Goal: Information Seeking & Learning: Learn about a topic

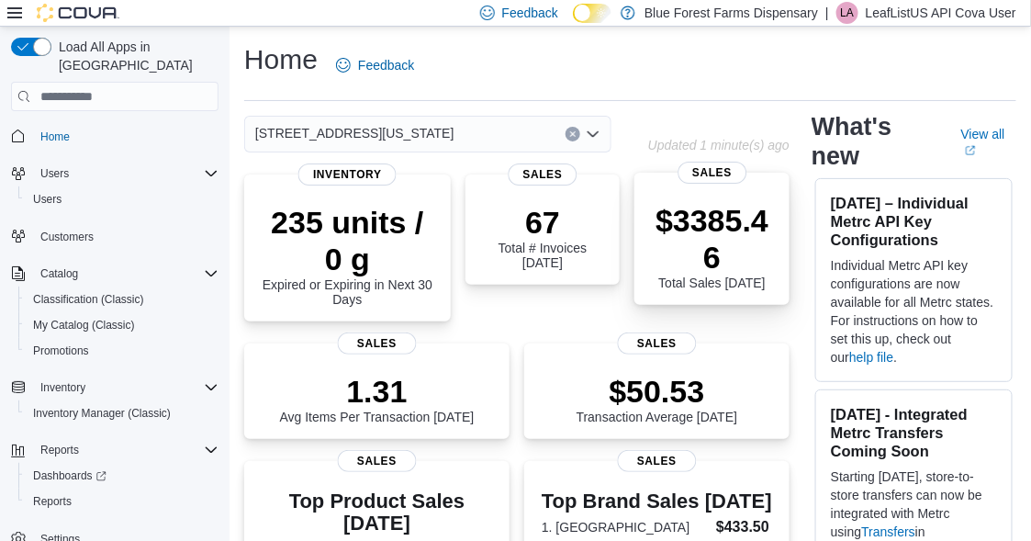
click at [662, 233] on p "$3385.46" at bounding box center [712, 238] width 126 height 73
click at [726, 218] on p "$3385.46" at bounding box center [712, 238] width 126 height 73
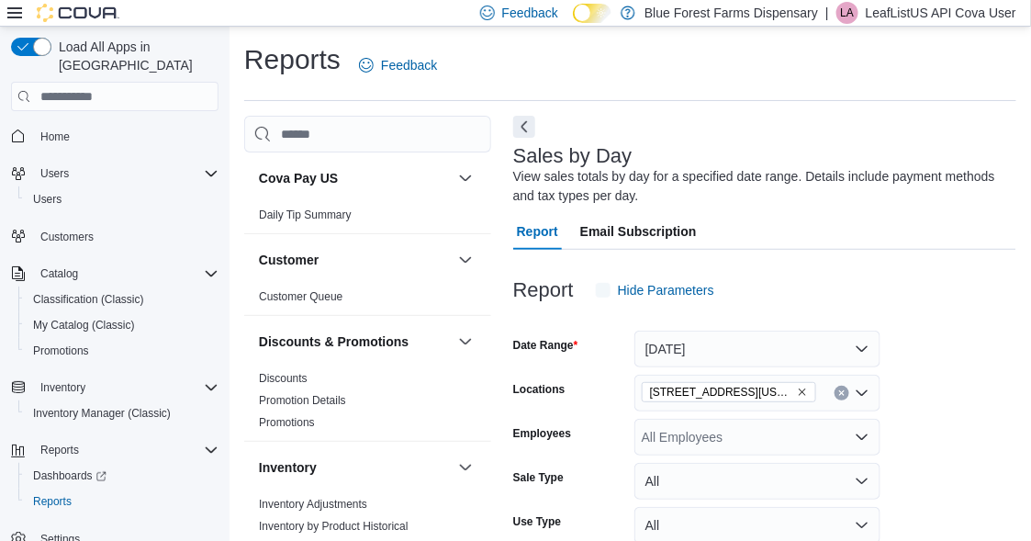
scroll to position [61, 0]
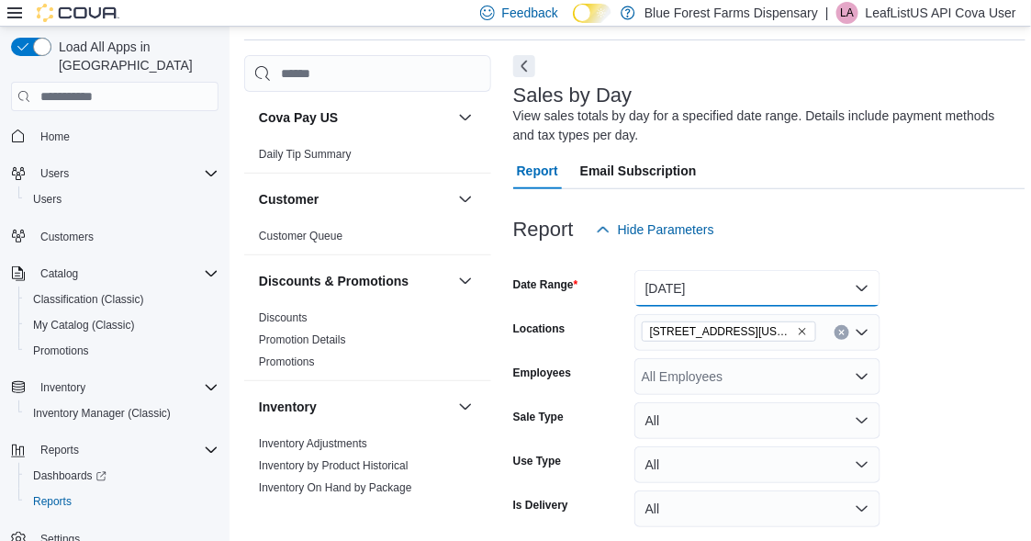
click at [742, 285] on button "Today" at bounding box center [757, 288] width 246 height 37
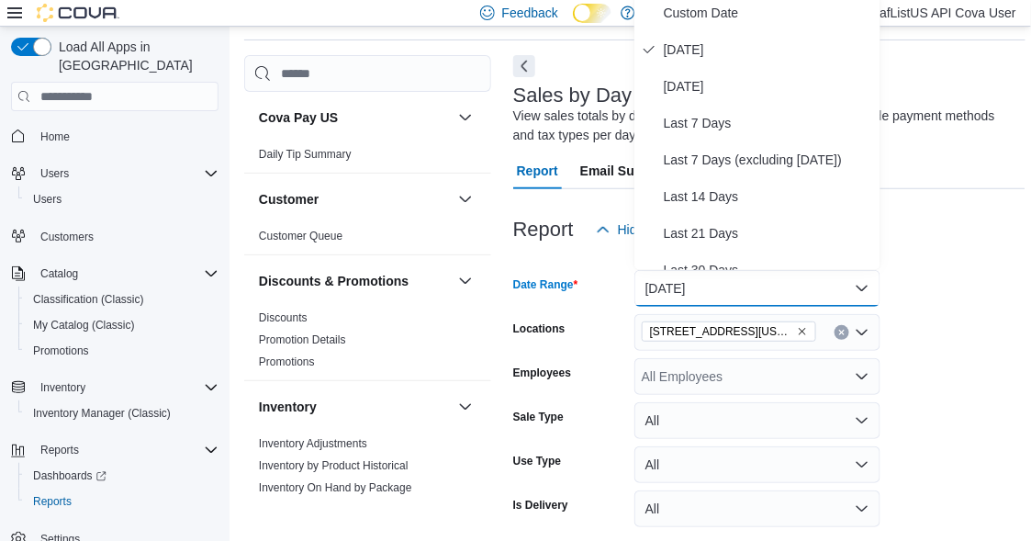
scroll to position [55, 0]
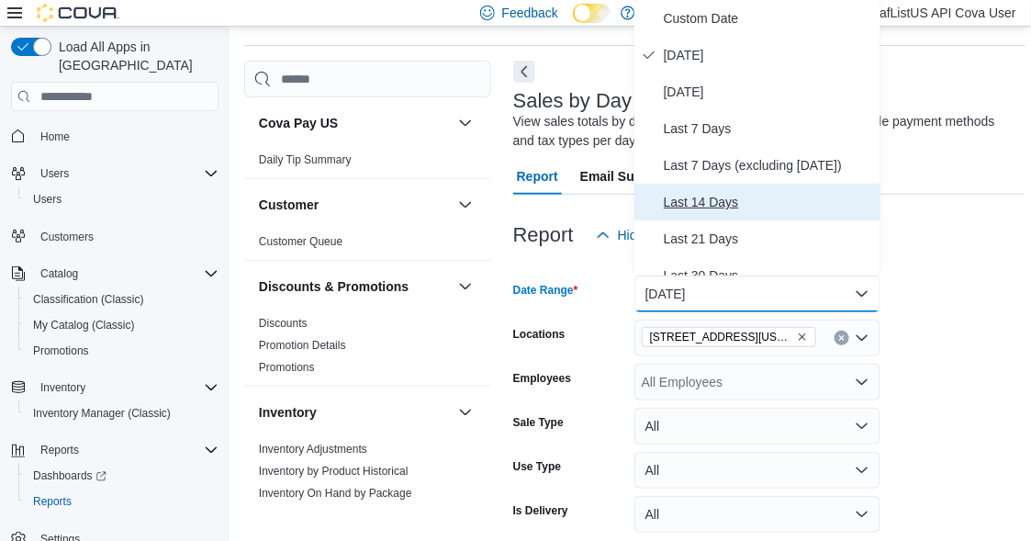
click at [721, 195] on span "Last 14 Days" at bounding box center [768, 202] width 209 height 22
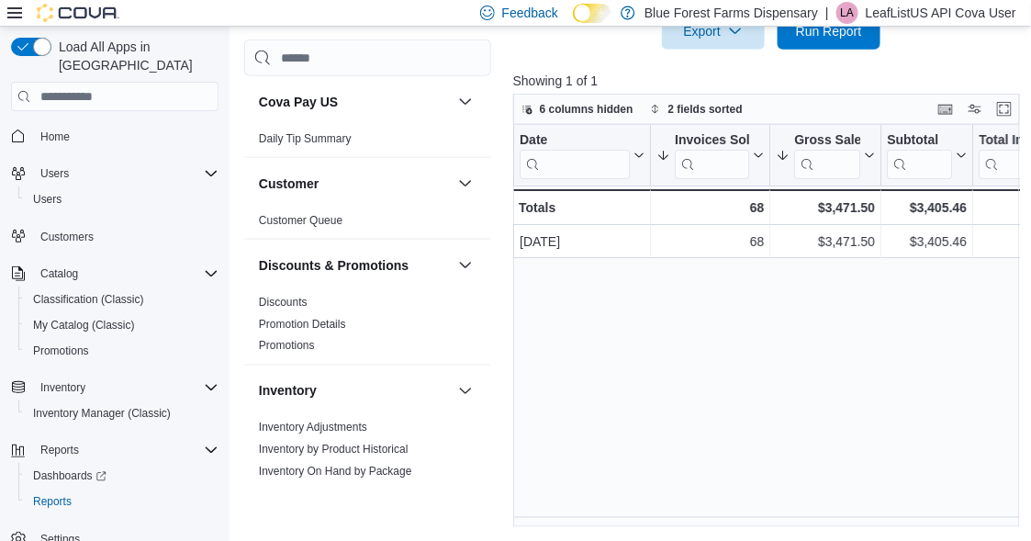
scroll to position [406, 0]
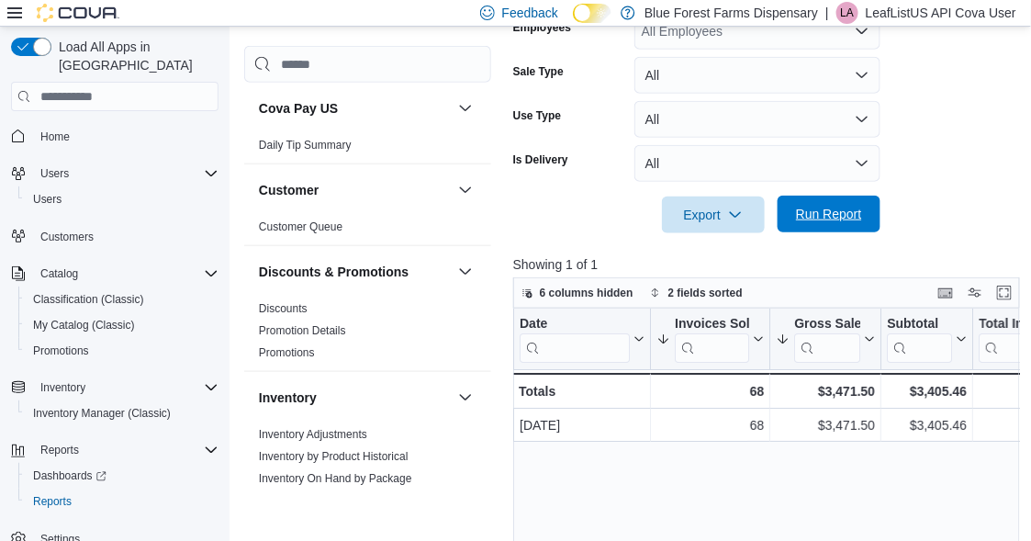
click at [835, 212] on span "Run Report" at bounding box center [829, 214] width 66 height 18
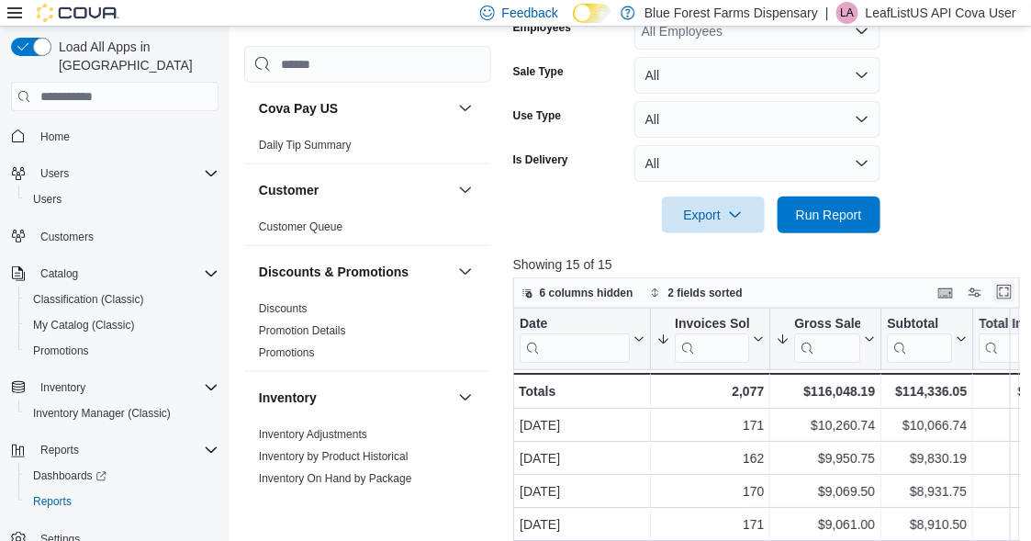
click at [1007, 294] on button "Enter fullscreen" at bounding box center [1004, 292] width 22 height 22
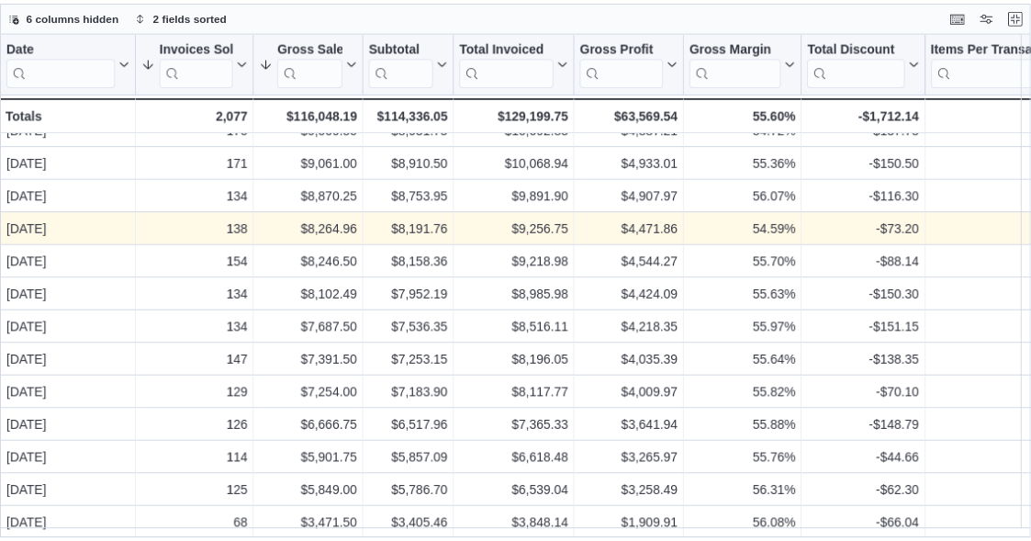
scroll to position [95, 0]
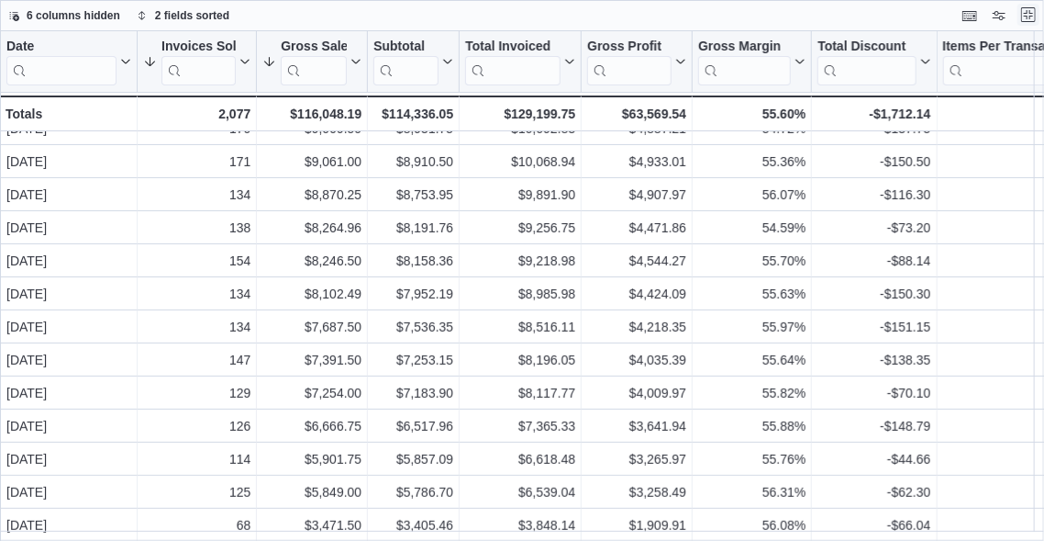
click at [1032, 17] on button "Exit fullscreen" at bounding box center [1029, 15] width 22 height 22
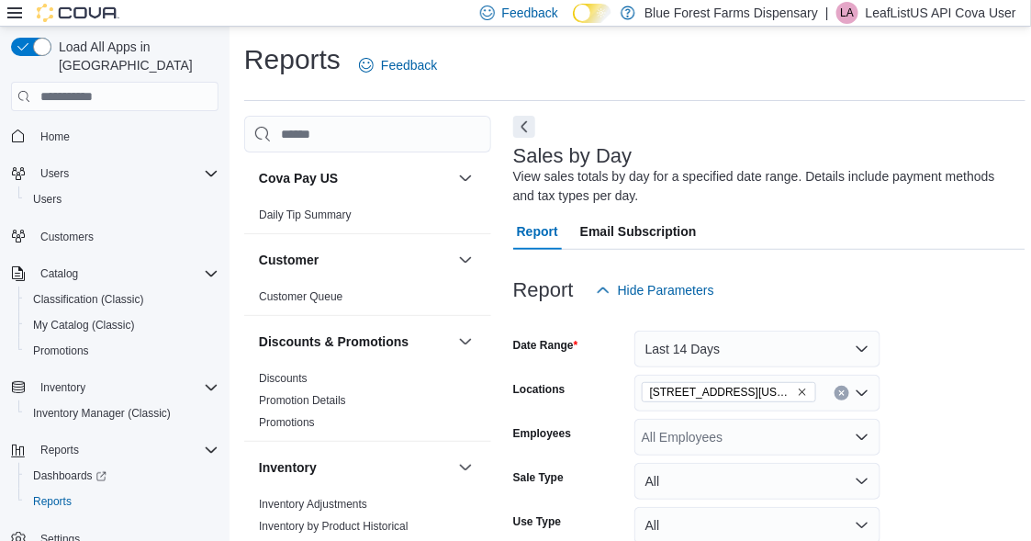
scroll to position [61, 0]
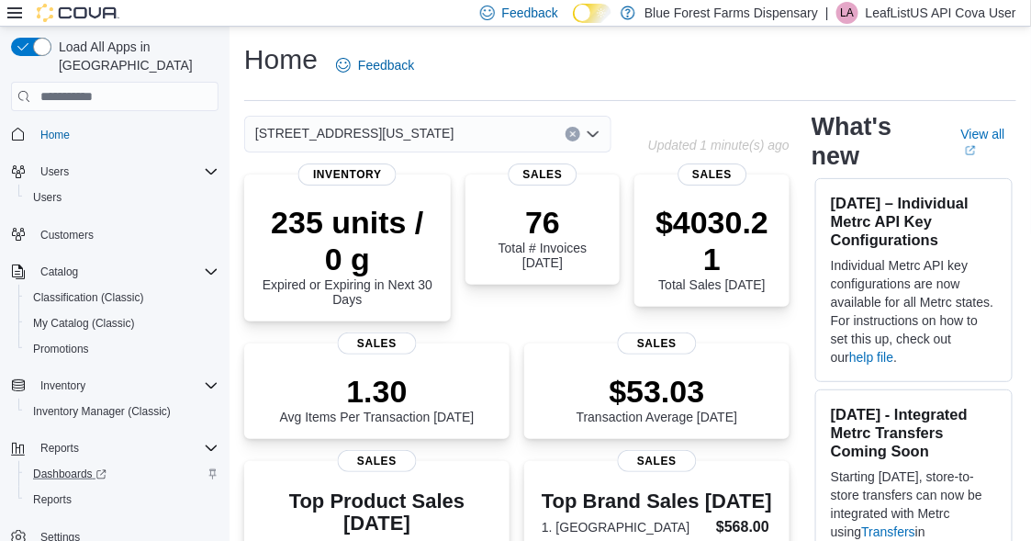
scroll to position [367, 0]
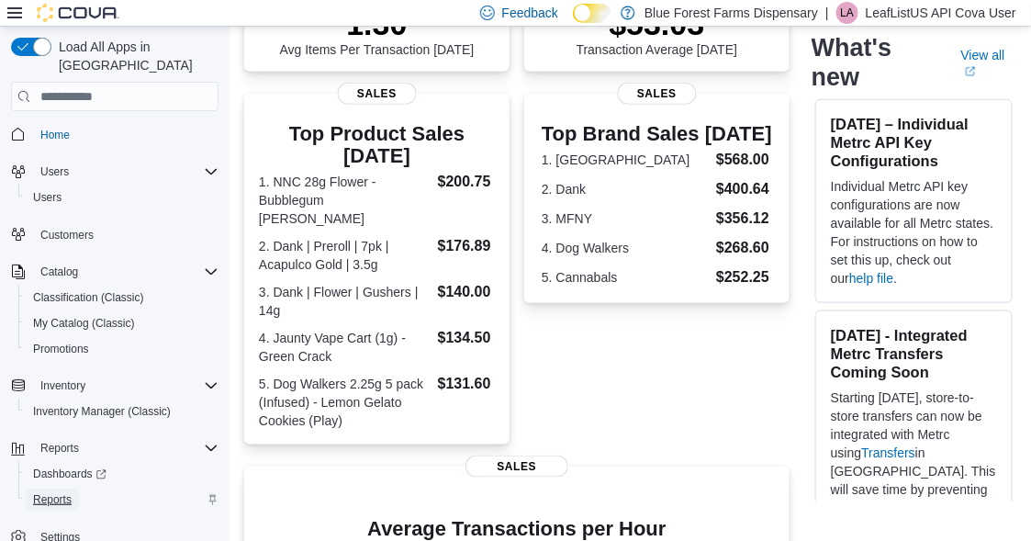
click at [57, 492] on span "Reports" at bounding box center [52, 499] width 39 height 15
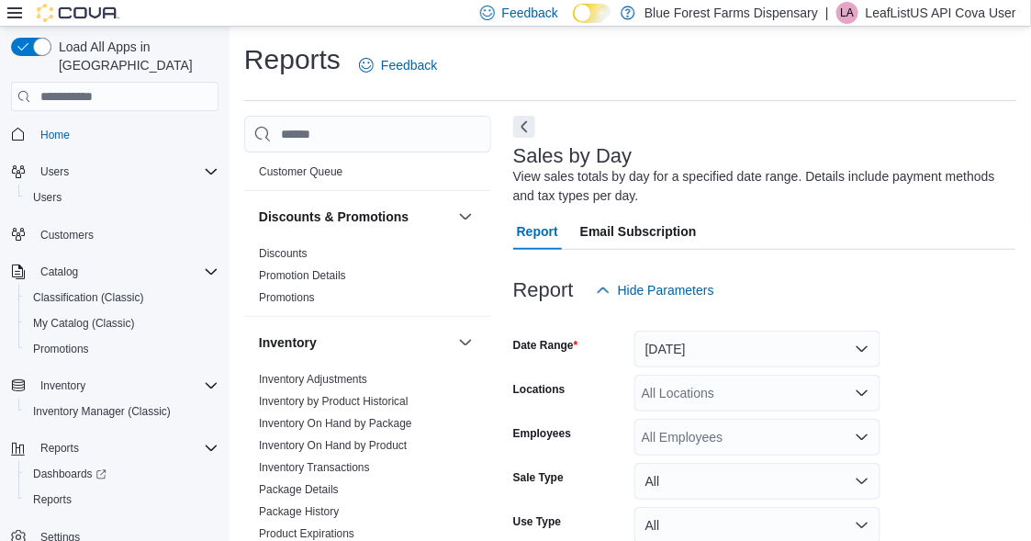
click at [612, 233] on span "Email Subscription" at bounding box center [638, 231] width 117 height 37
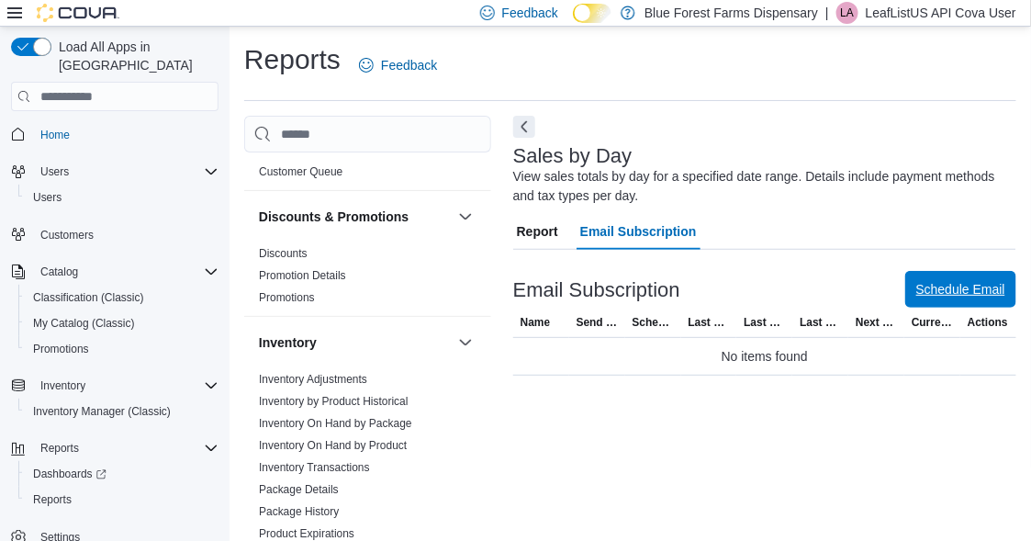
click at [988, 288] on span "Schedule Email" at bounding box center [960, 289] width 89 height 18
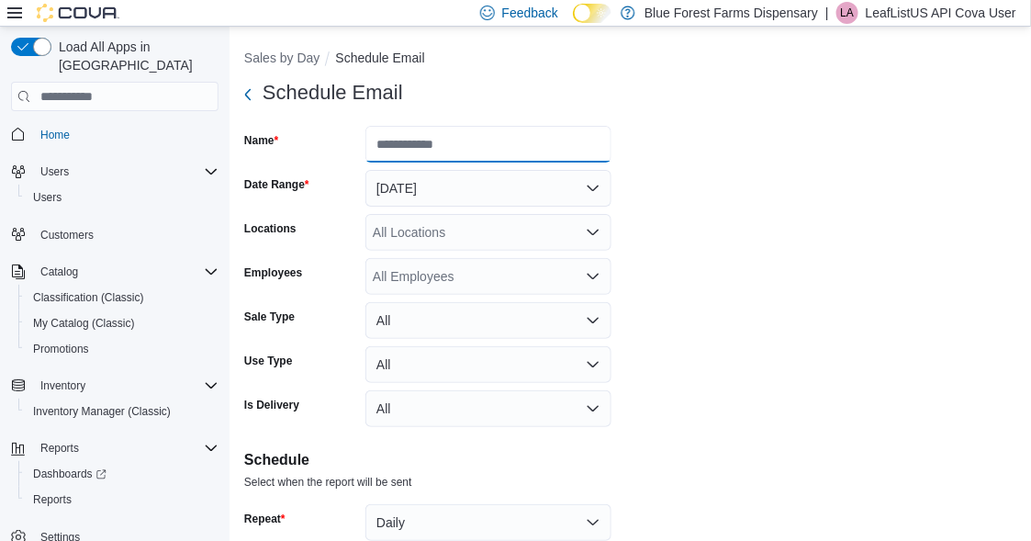
click at [428, 147] on input "Name" at bounding box center [488, 144] width 246 height 37
type input "*****"
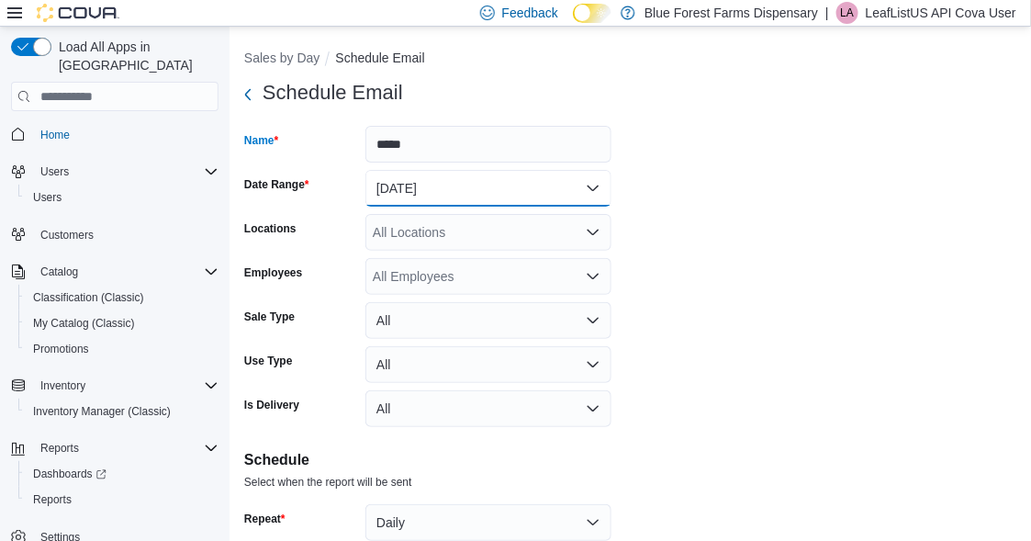
click at [432, 182] on button "[DATE]" at bounding box center [488, 188] width 246 height 37
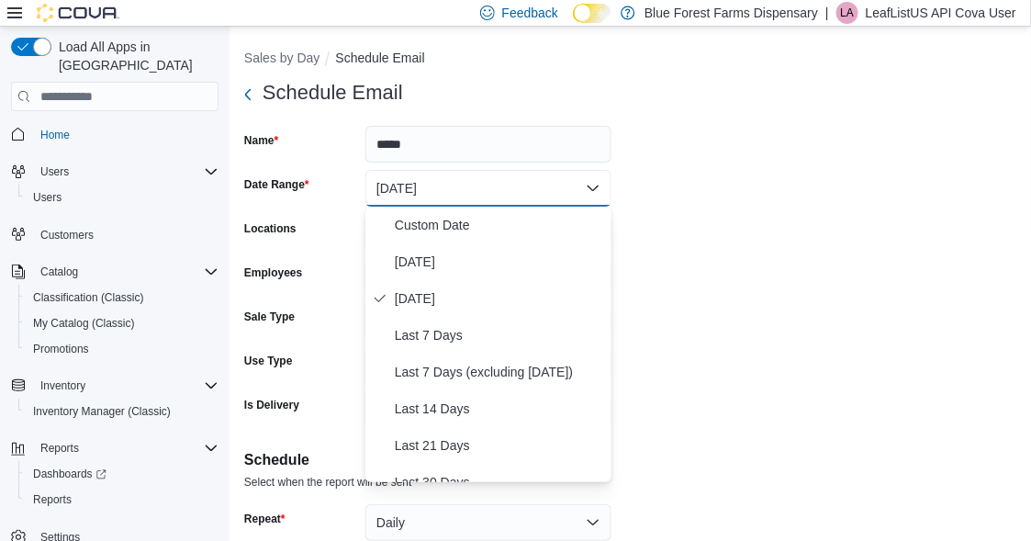
click at [632, 218] on form "Schedule Email Name ***** Date Range Yesterday Locations All Locations Employee…" at bounding box center [630, 465] width 772 height 782
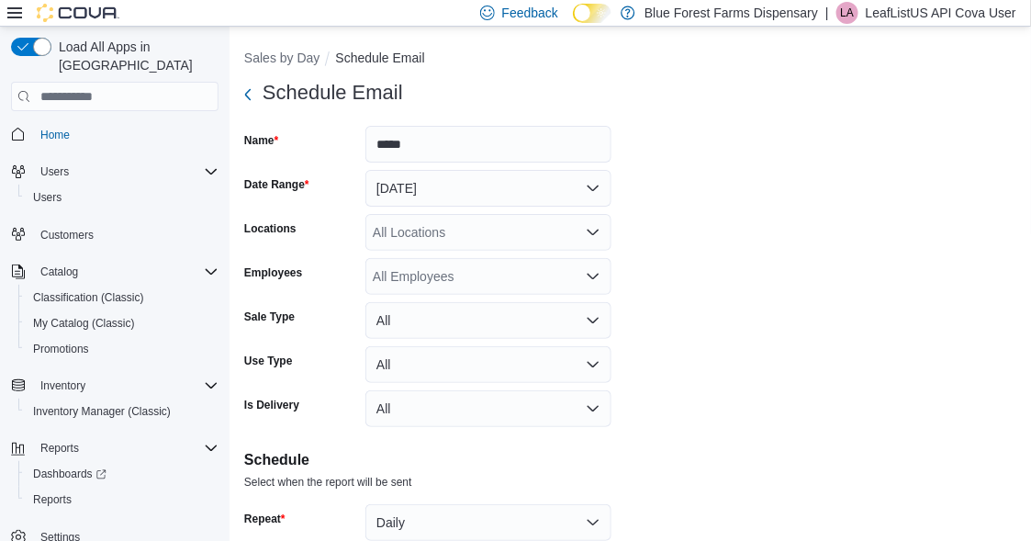
scroll to position [184, 0]
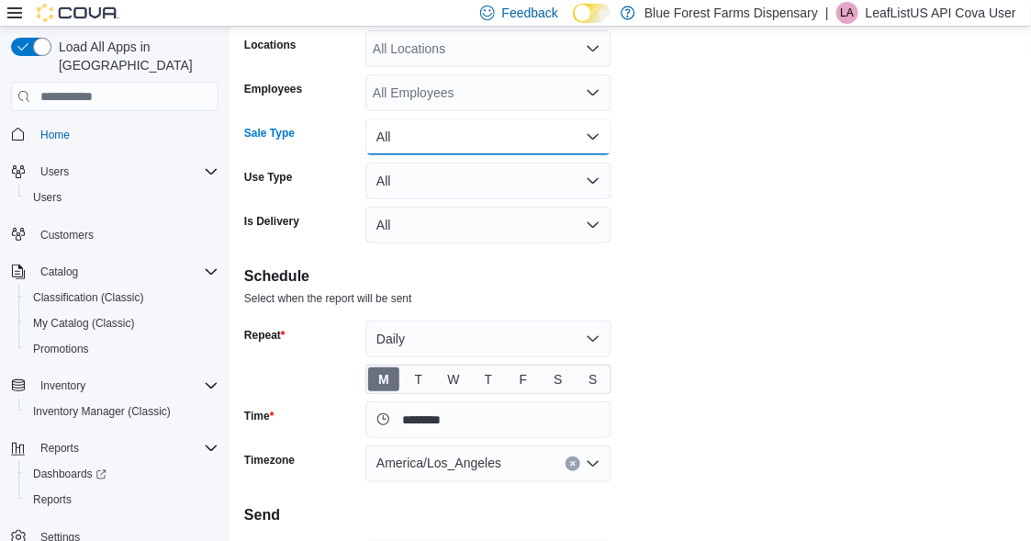
click at [421, 128] on button "All" at bounding box center [488, 136] width 246 height 37
click at [664, 203] on form "Schedule Email Name ***** Date Range Yesterday Locations All Locations Employee…" at bounding box center [630, 282] width 772 height 782
click at [428, 184] on button "All" at bounding box center [488, 180] width 246 height 37
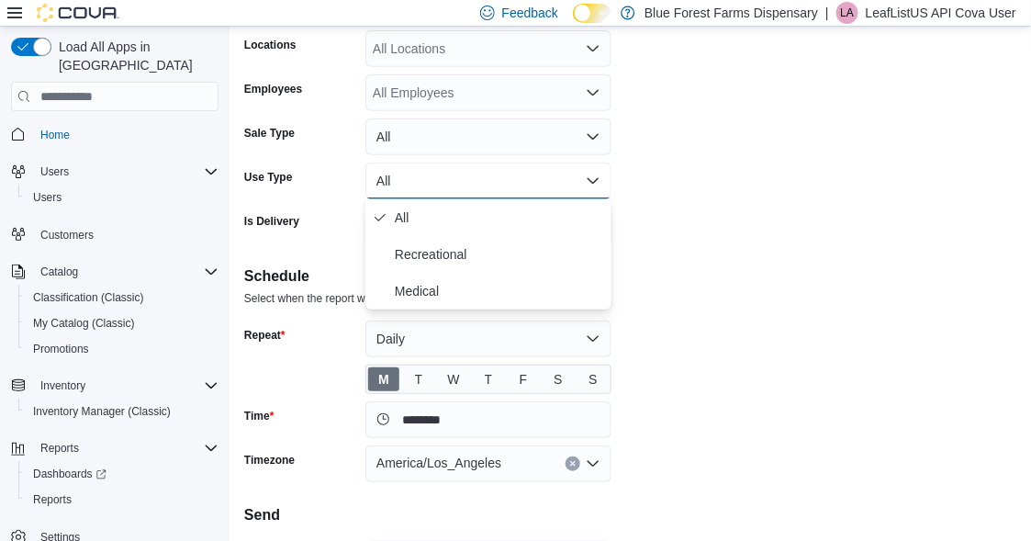
click at [664, 226] on form "Schedule Email Name ***** Date Range Yesterday Locations All Locations Employee…" at bounding box center [630, 282] width 772 height 782
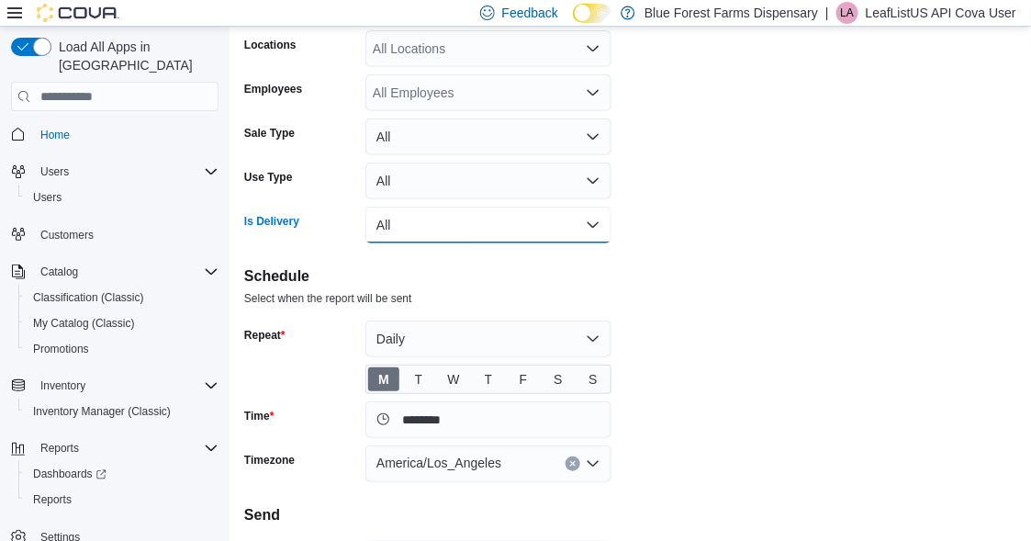
click at [412, 221] on button "All" at bounding box center [488, 224] width 246 height 37
click at [664, 287] on div "Select when the report will be sent" at bounding box center [630, 296] width 772 height 18
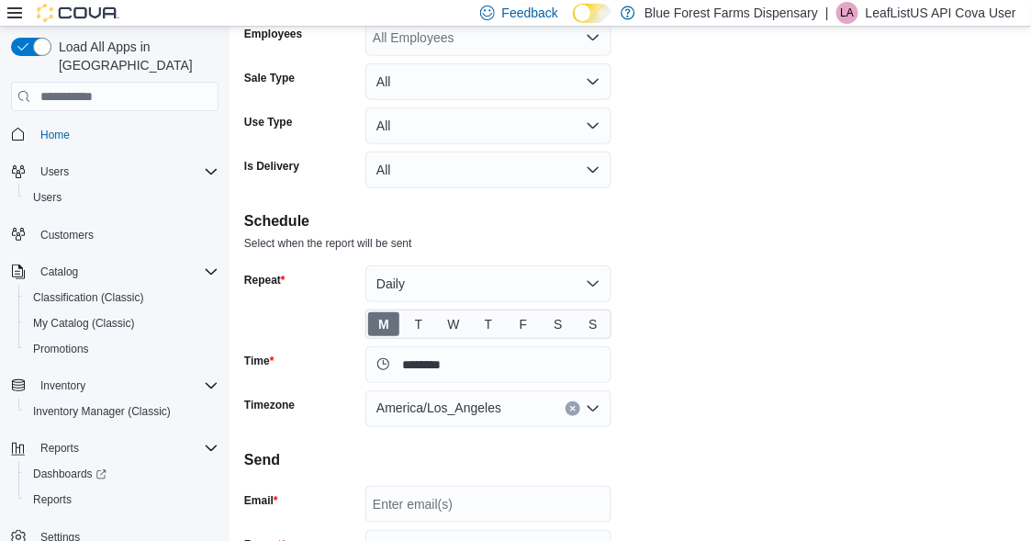
scroll to position [55, 0]
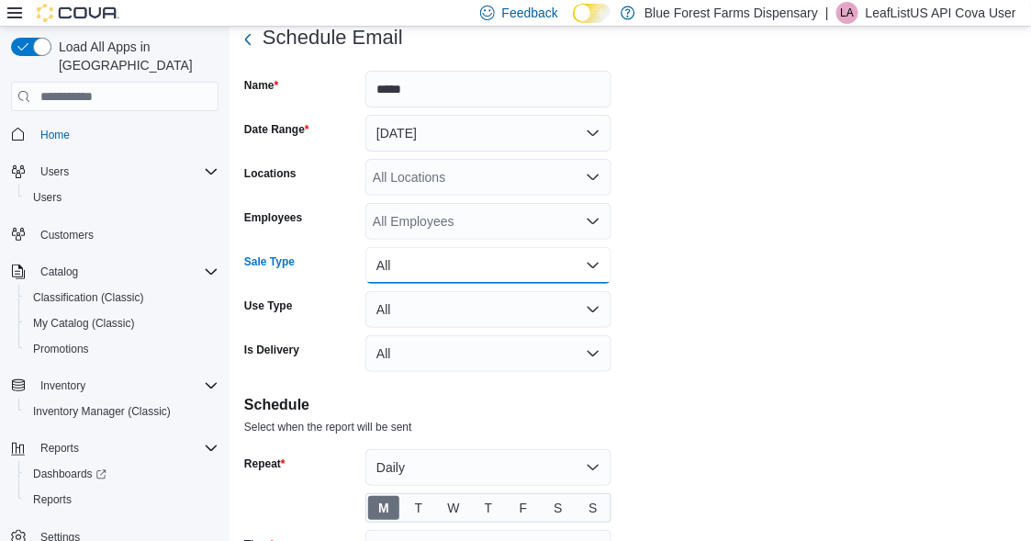
click at [433, 262] on button "All" at bounding box center [488, 265] width 246 height 37
click at [744, 249] on form "Schedule Email Name ***** Date Range Yesterday Locations All Locations Employee…" at bounding box center [630, 410] width 772 height 782
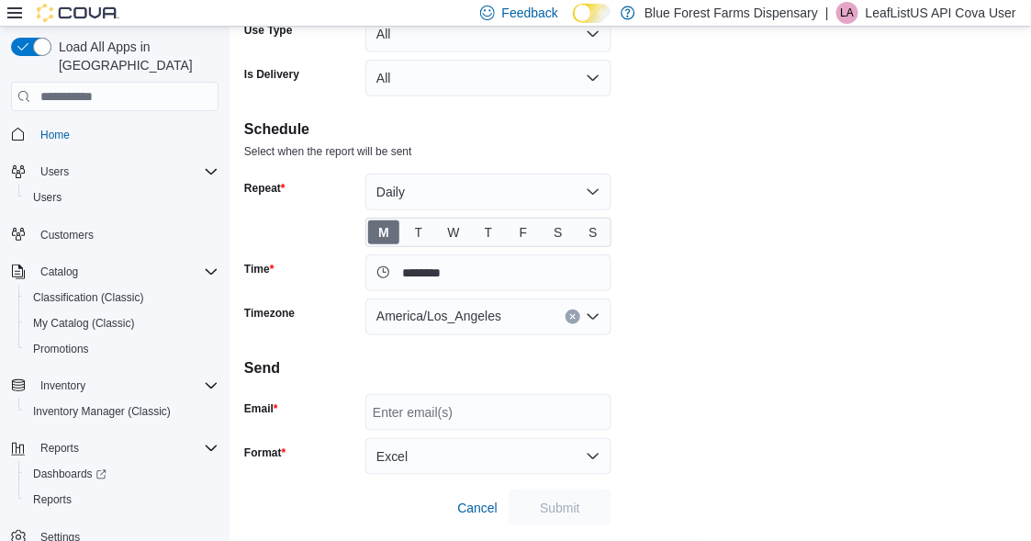
scroll to position [239, 0]
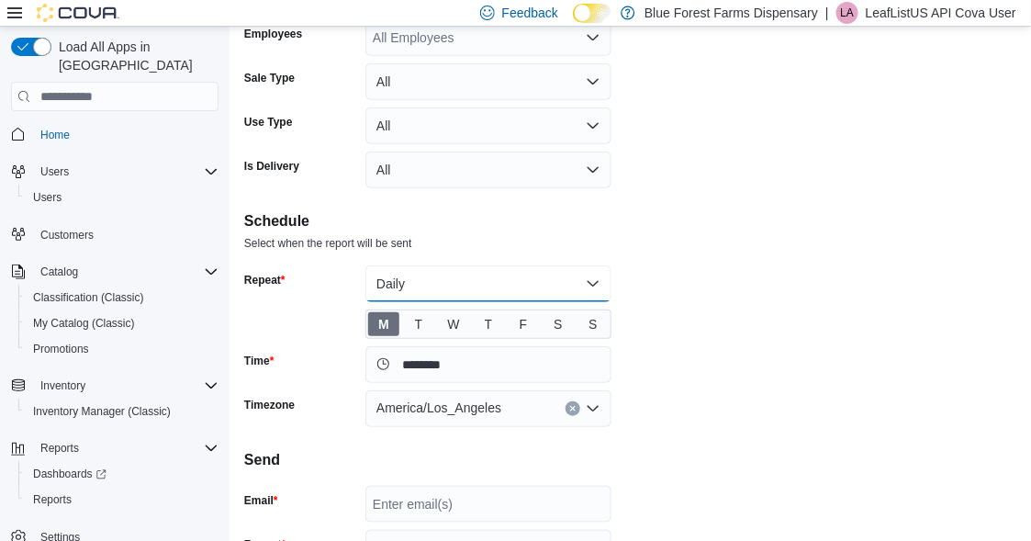
click at [448, 281] on button "Daily" at bounding box center [488, 283] width 246 height 37
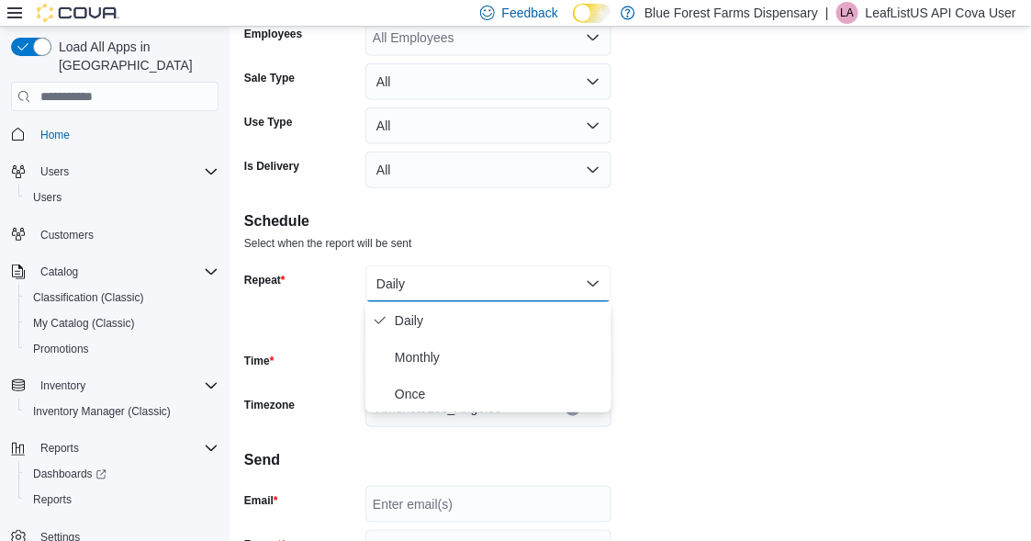
click at [448, 281] on button "Daily" at bounding box center [488, 283] width 246 height 37
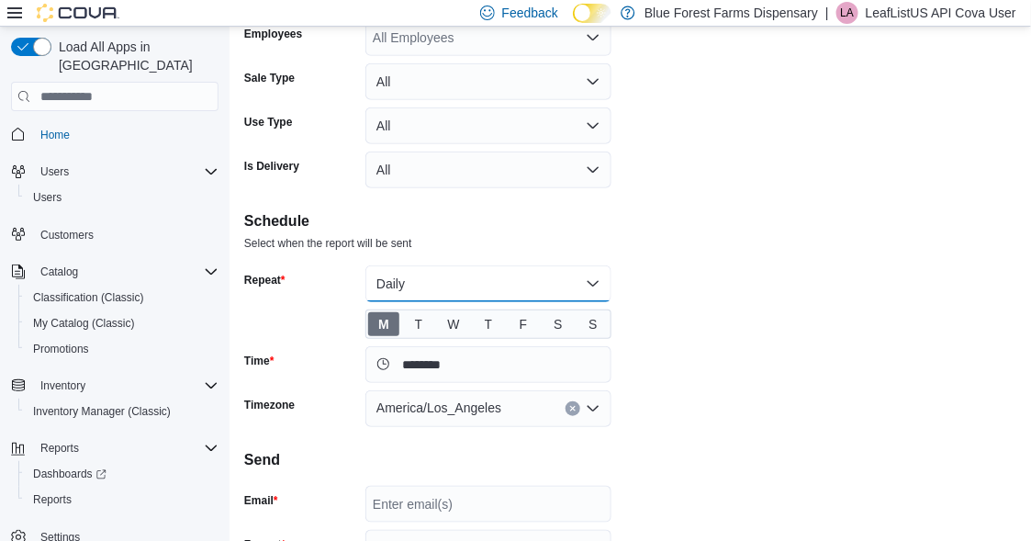
scroll to position [147, 0]
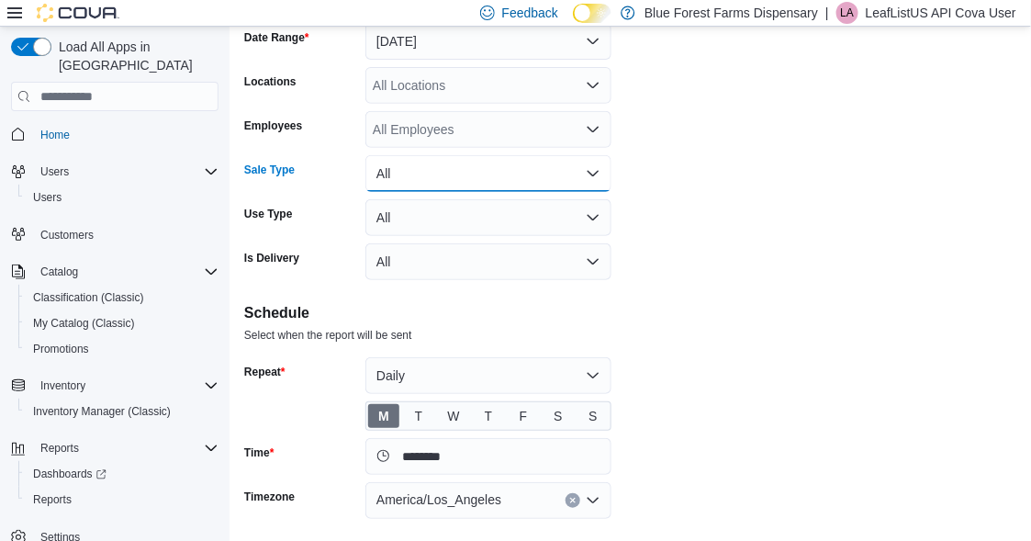
click at [468, 175] on button "All" at bounding box center [488, 173] width 246 height 37
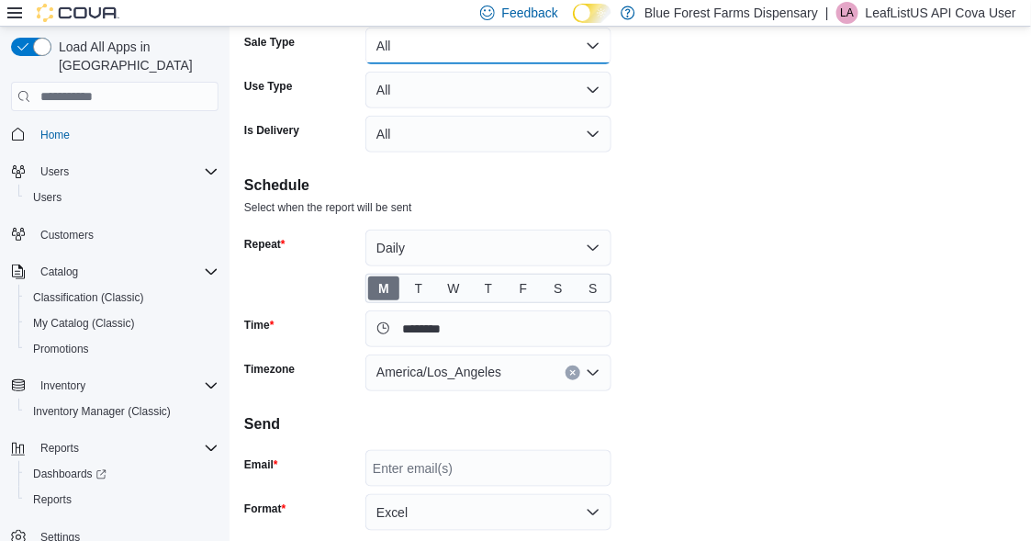
scroll to position [330, 0]
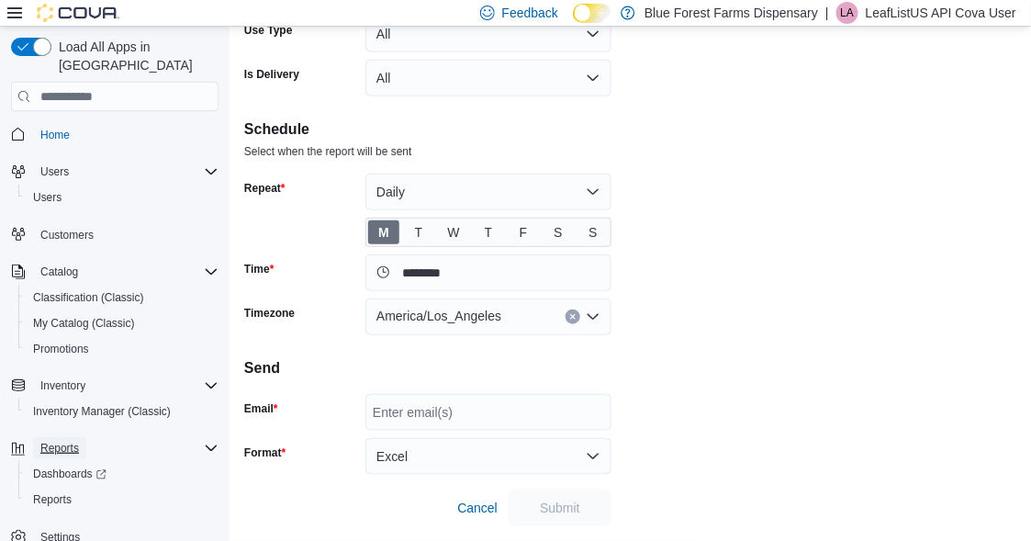
click at [57, 441] on span "Reports" at bounding box center [59, 448] width 39 height 15
click at [57, 442] on span "Reports" at bounding box center [59, 449] width 39 height 15
click at [61, 468] on span "Dashboards" at bounding box center [69, 475] width 73 height 15
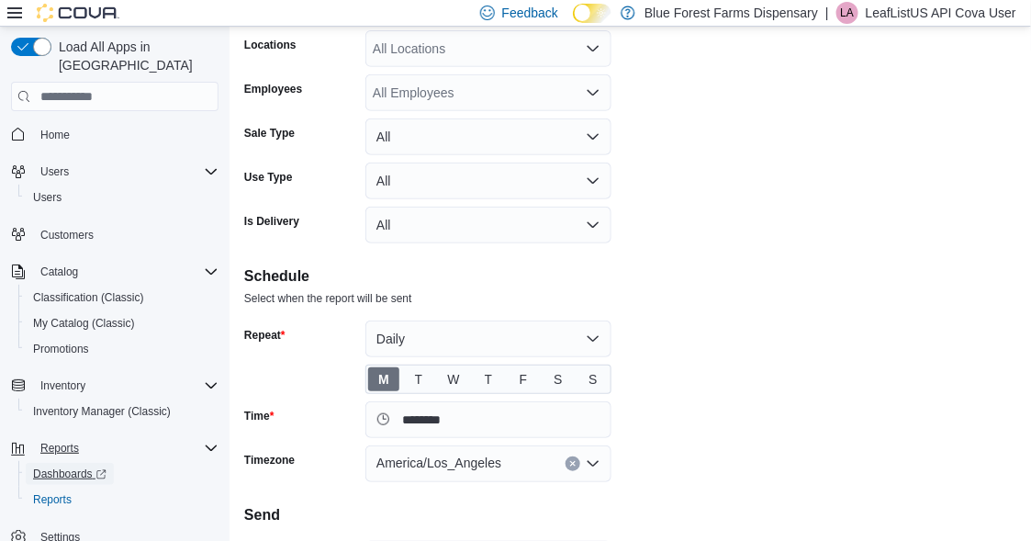
scroll to position [330, 0]
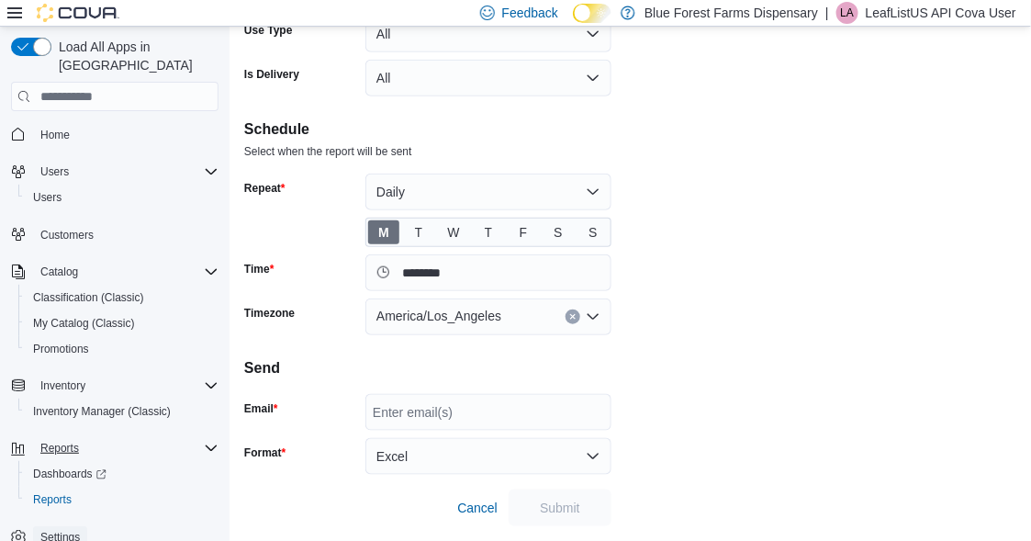
click at [56, 530] on span "Settings" at bounding box center [59, 537] width 39 height 15
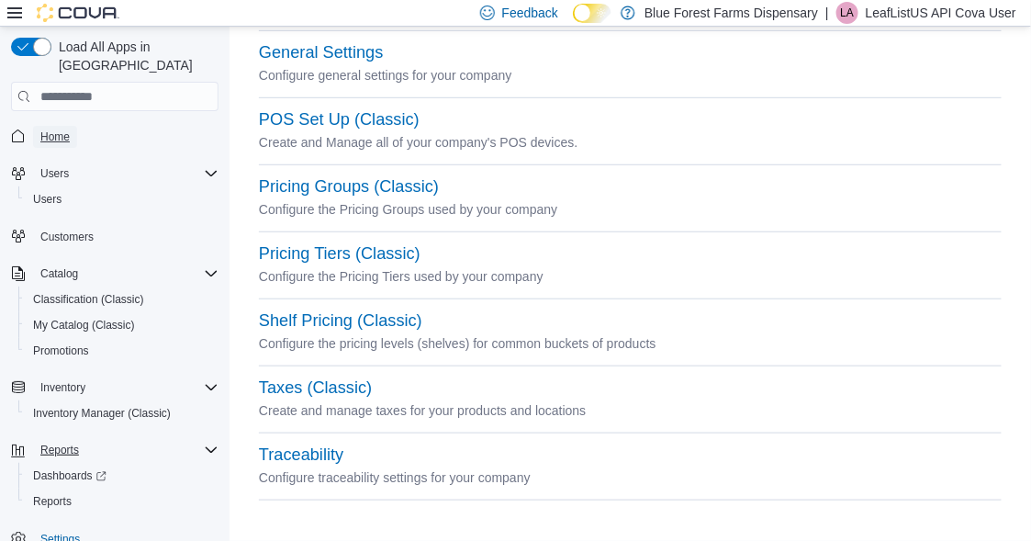
click at [58, 129] on span "Home" at bounding box center [54, 136] width 29 height 15
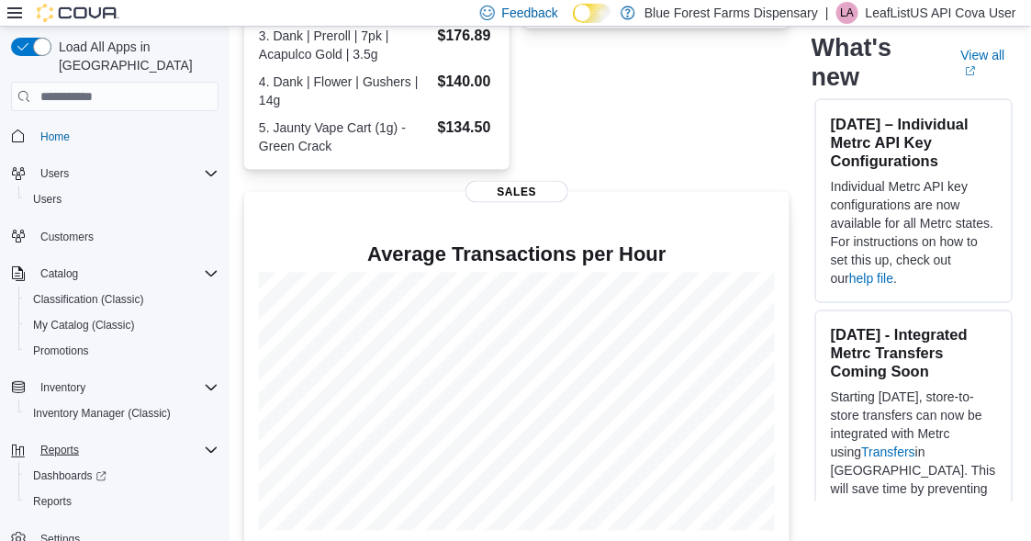
scroll to position [647, 0]
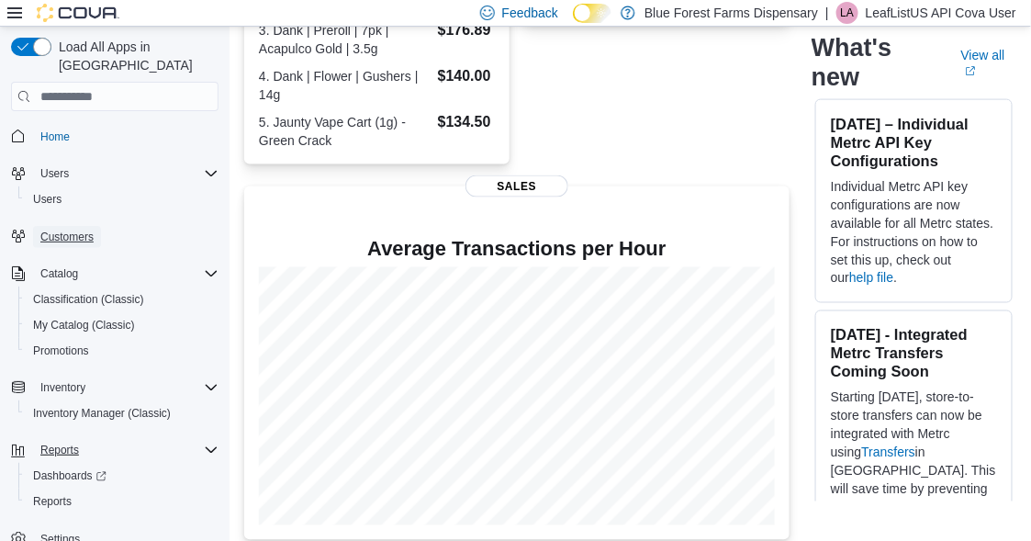
click at [56, 229] on span "Customers" at bounding box center [66, 236] width 53 height 15
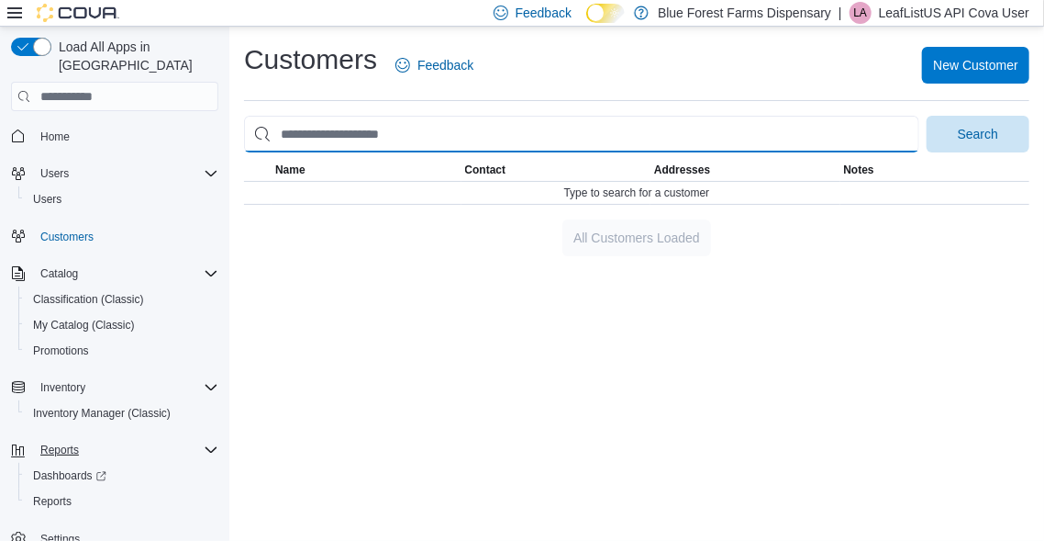
click at [304, 132] on input "search" at bounding box center [581, 134] width 675 height 37
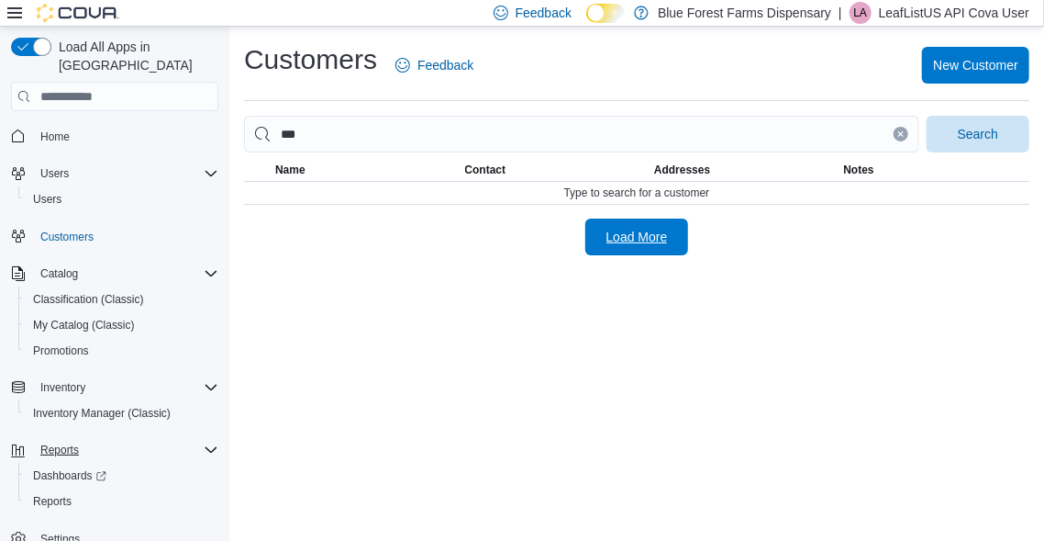
click at [629, 238] on span "Load More" at bounding box center [637, 237] width 61 height 18
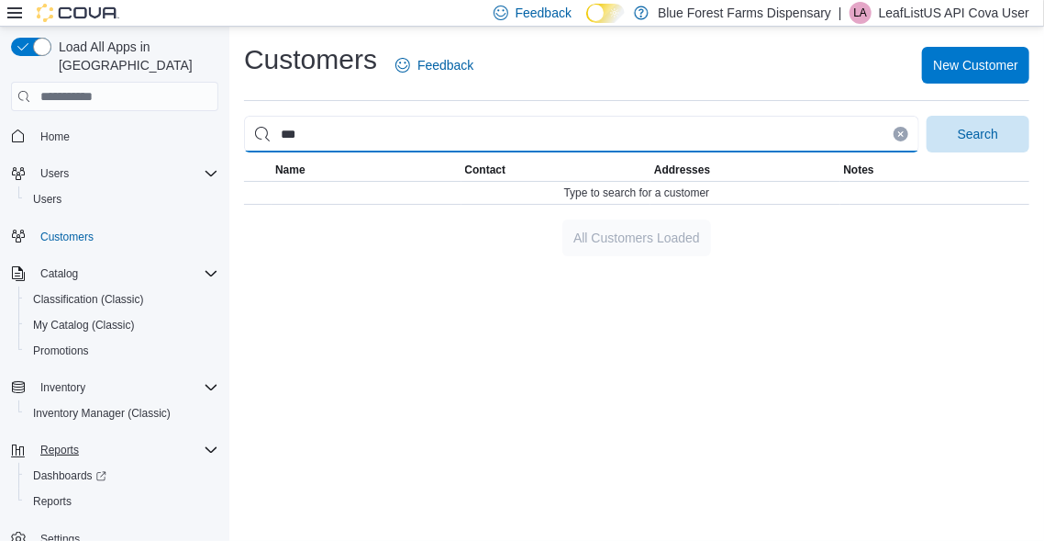
click at [307, 140] on input "***" at bounding box center [581, 134] width 675 height 37
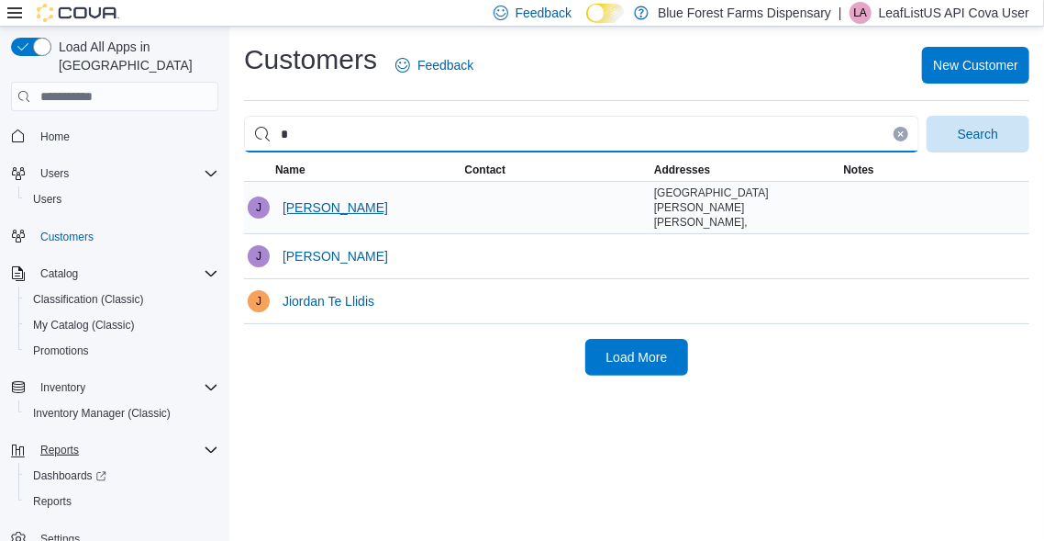
type input "*"
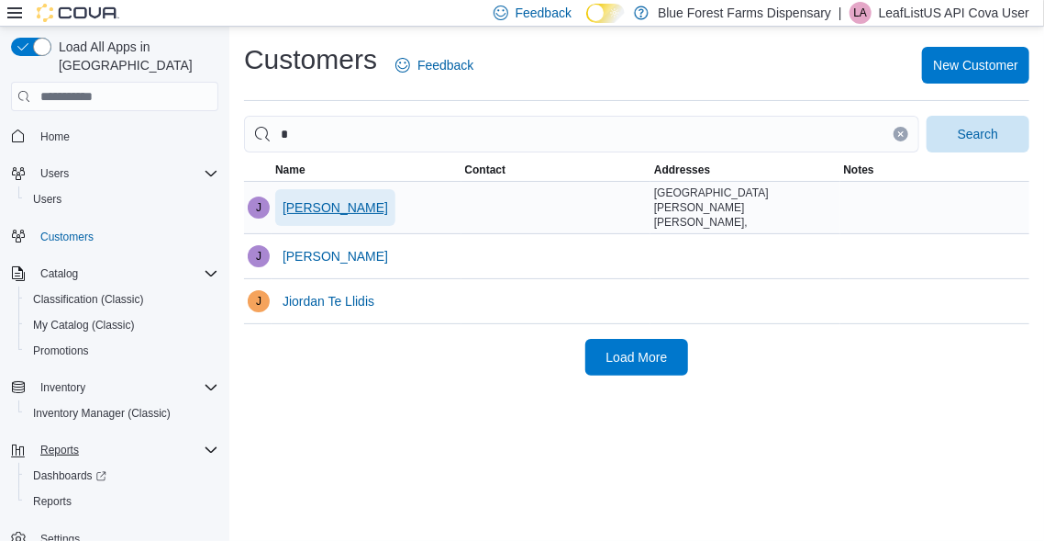
click at [295, 200] on span "Jan Te" at bounding box center [336, 207] width 106 height 18
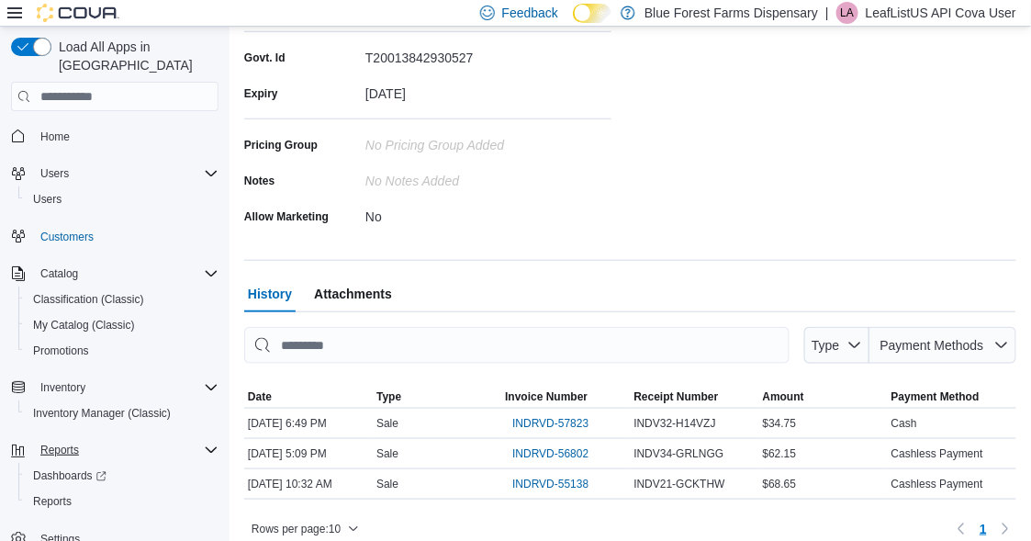
scroll to position [383, 0]
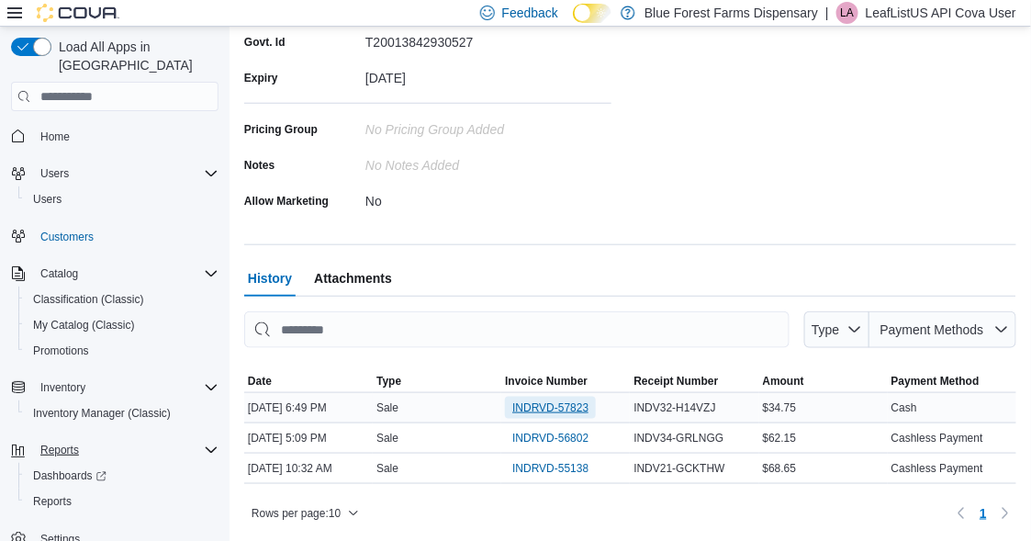
click at [559, 406] on span "INDRVD-57823" at bounding box center [550, 407] width 76 height 15
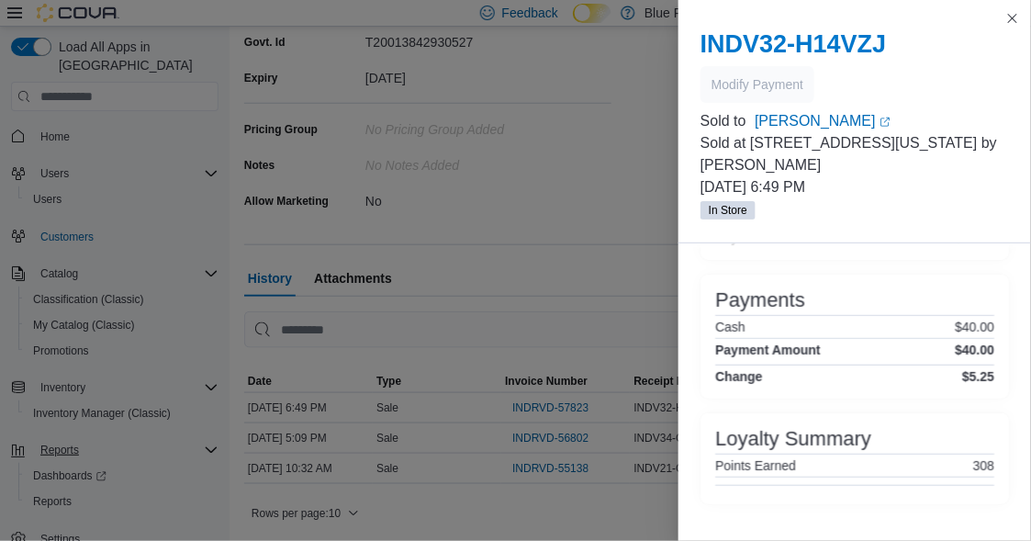
scroll to position [0, 0]
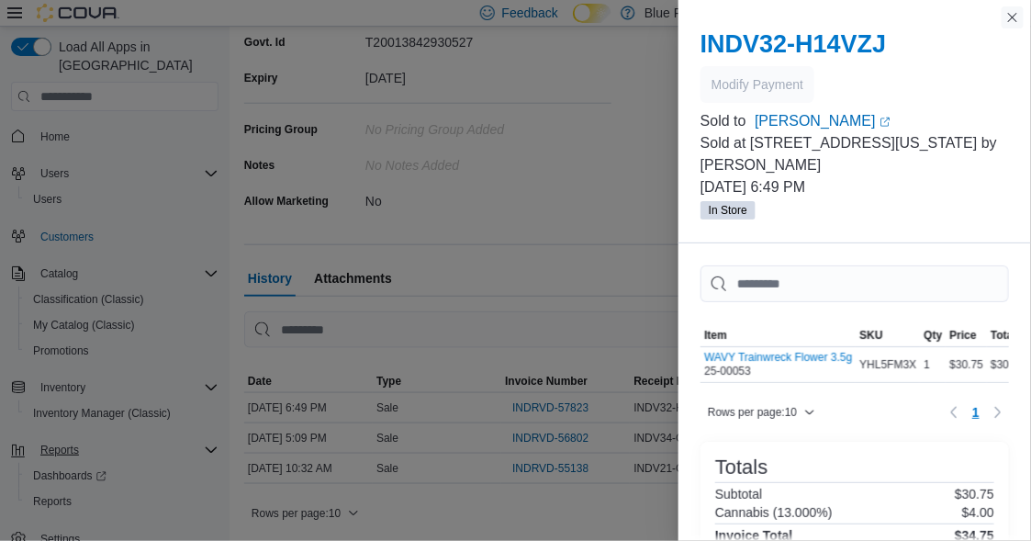
click at [1015, 15] on button "Close this dialog" at bounding box center [1012, 17] width 22 height 22
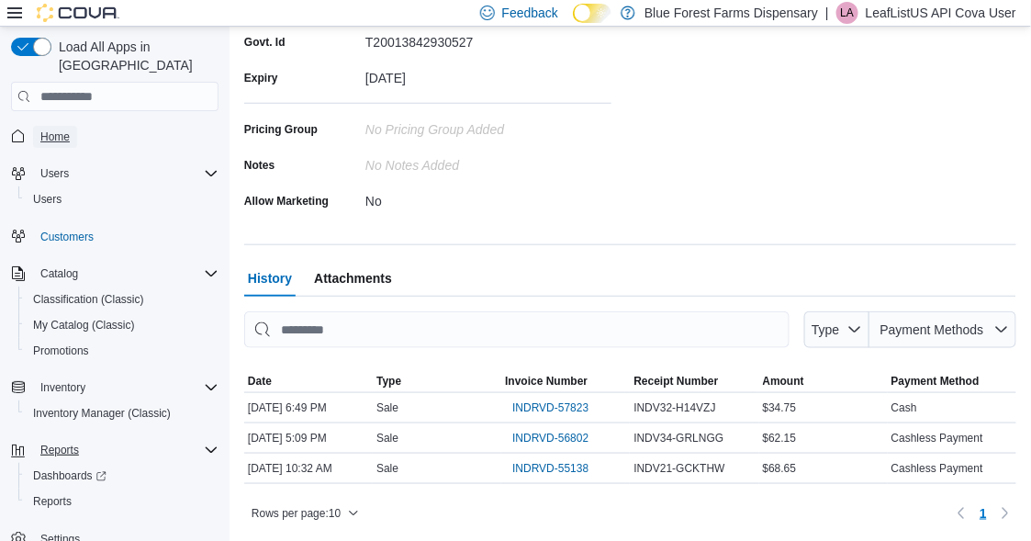
click at [59, 129] on span "Home" at bounding box center [54, 136] width 29 height 15
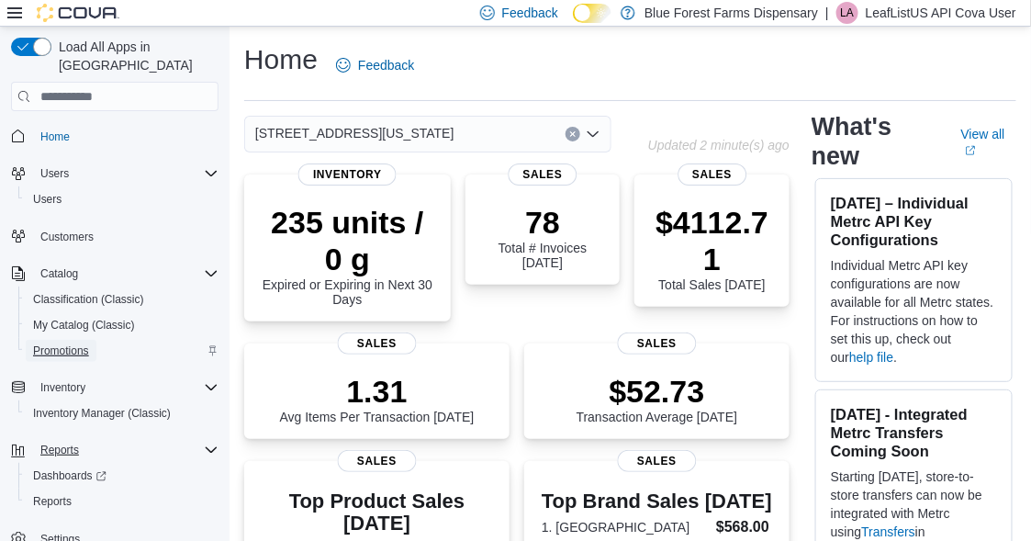
click at [86, 343] on span "Promotions" at bounding box center [61, 350] width 56 height 15
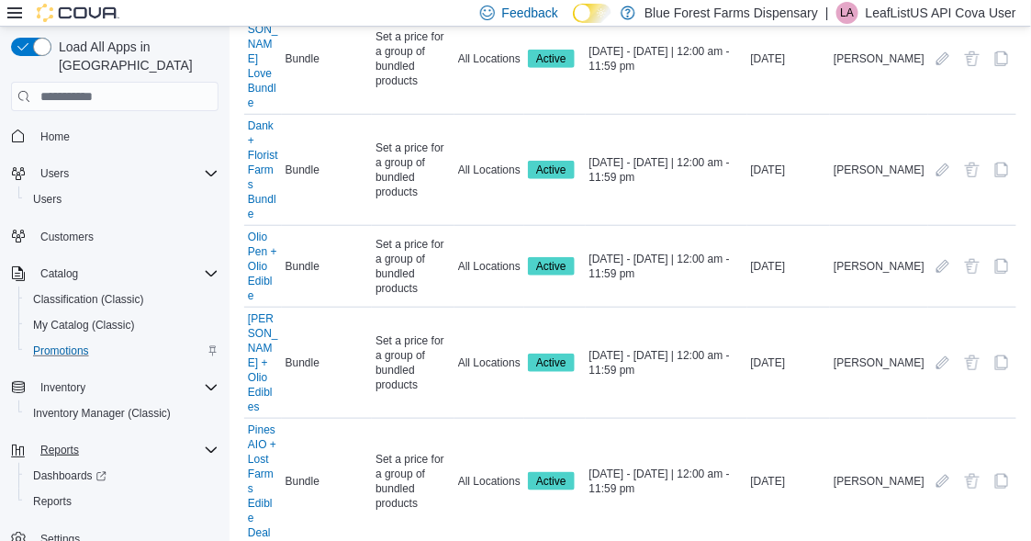
scroll to position [586, 0]
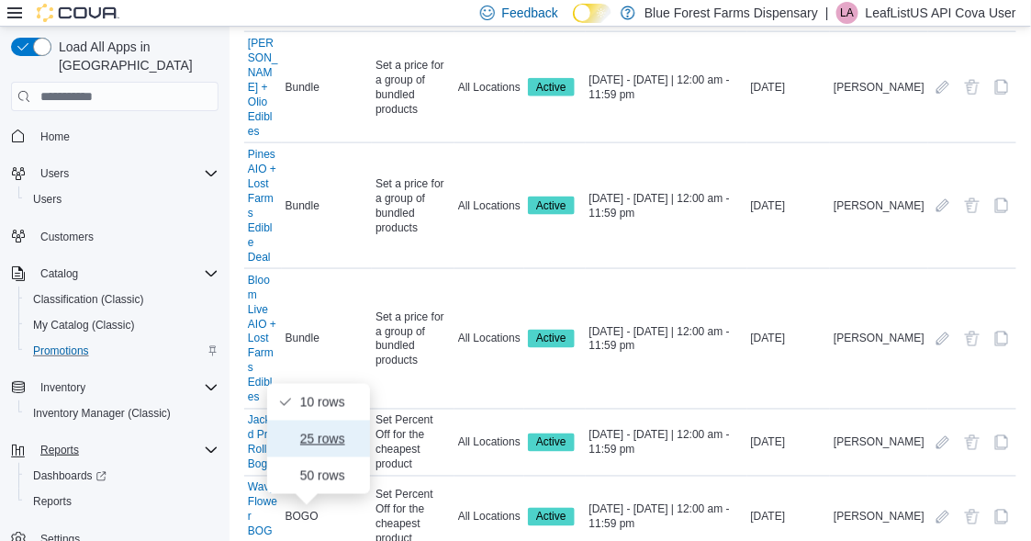
click at [323, 431] on span "25 rows" at bounding box center [329, 438] width 59 height 15
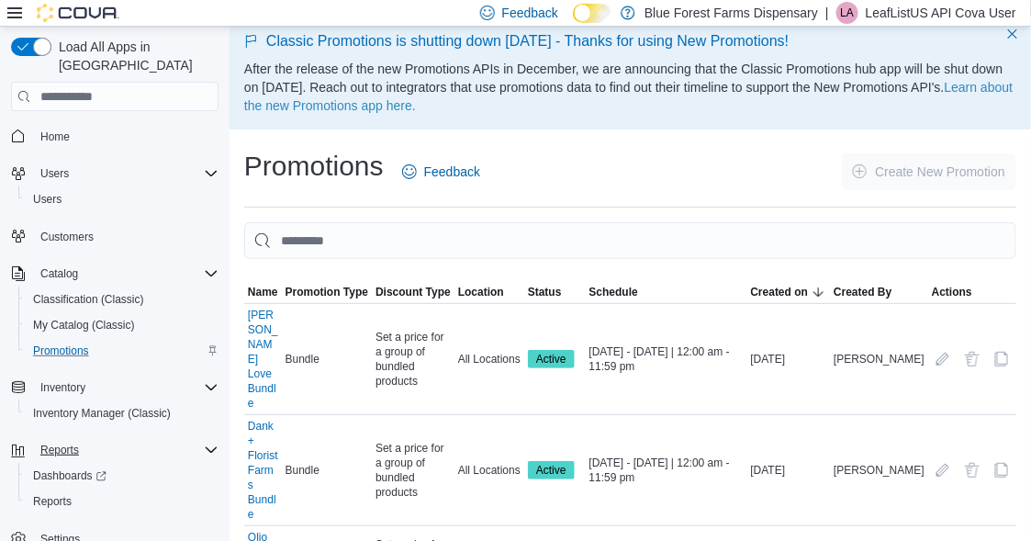
scroll to position [0, 0]
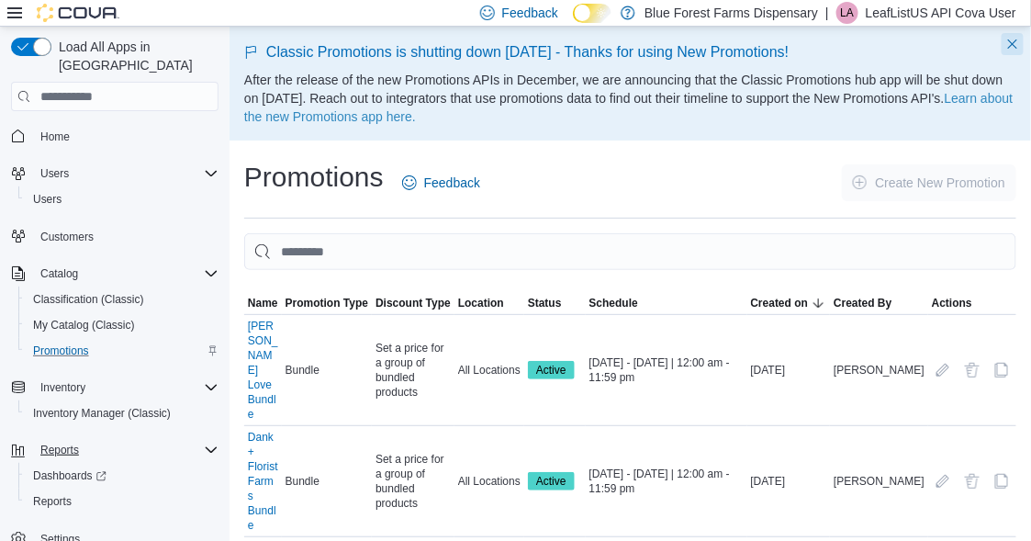
click at [1023, 42] on button "Dismiss this callout" at bounding box center [1012, 44] width 22 height 22
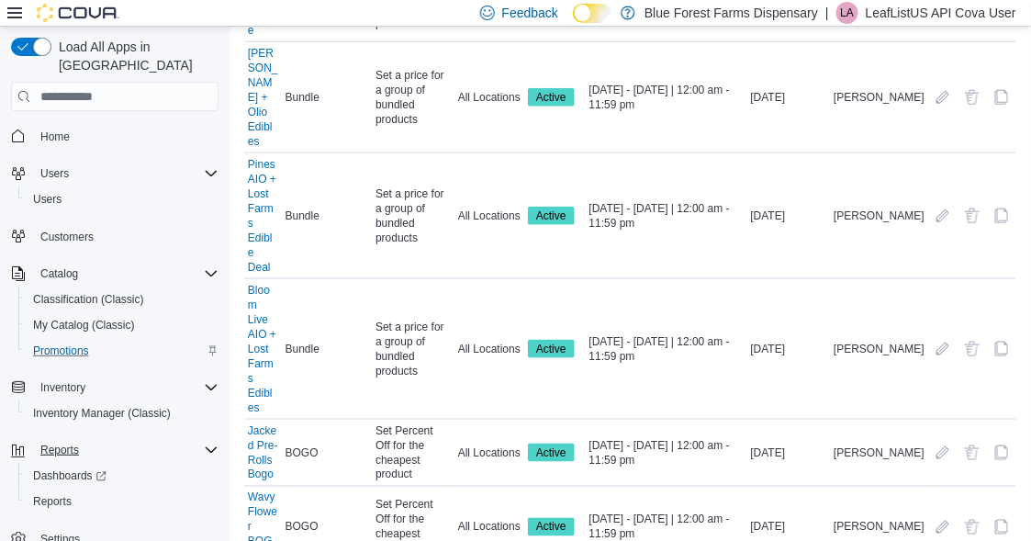
scroll to position [536, 0]
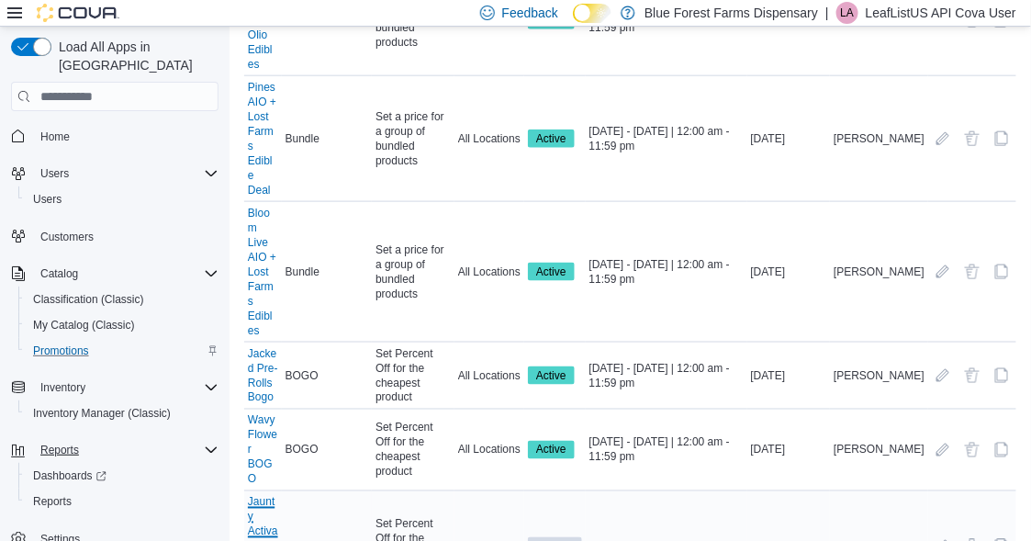
click at [257, 495] on link "Jaunty Activation Promotion 7/30" at bounding box center [263, 546] width 30 height 103
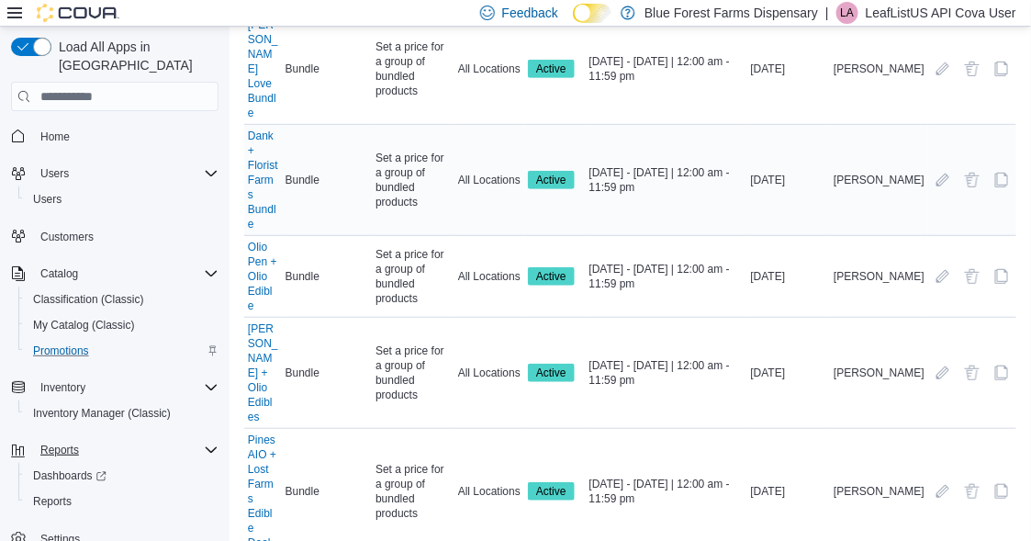
scroll to position [367, 0]
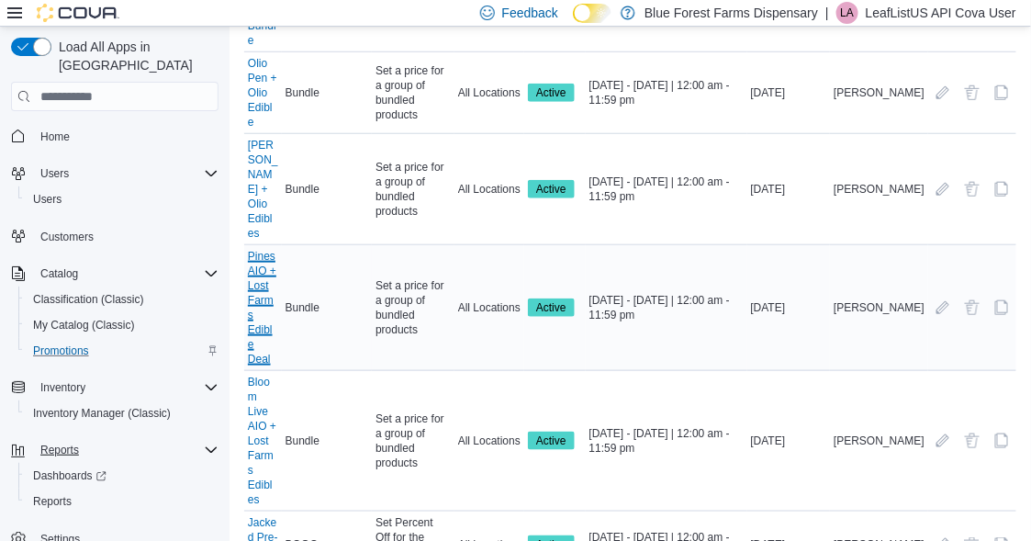
click at [262, 249] on link "Pines AIO + Lost Farms Edible Deal" at bounding box center [263, 307] width 30 height 117
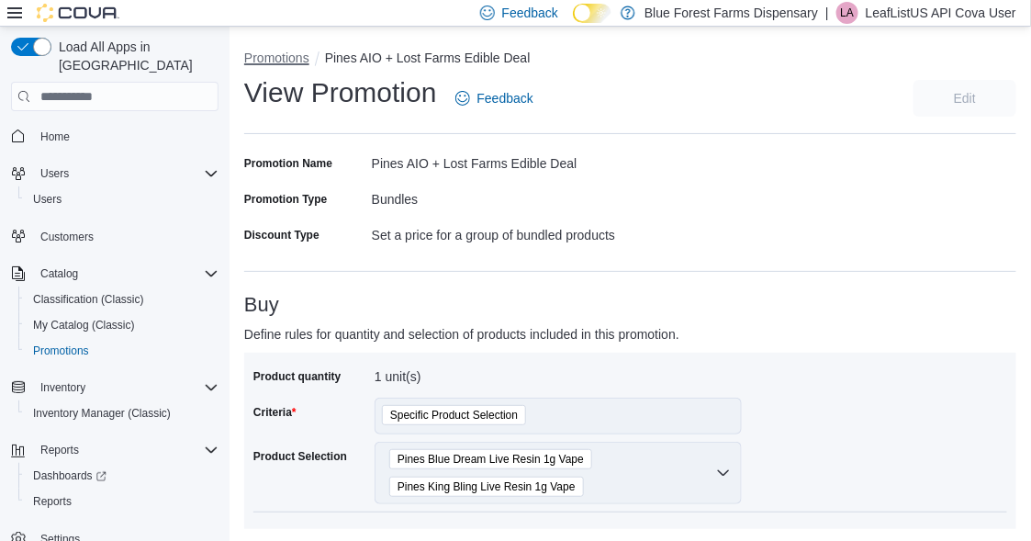
click at [277, 63] on button "Promotions" at bounding box center [276, 57] width 65 height 15
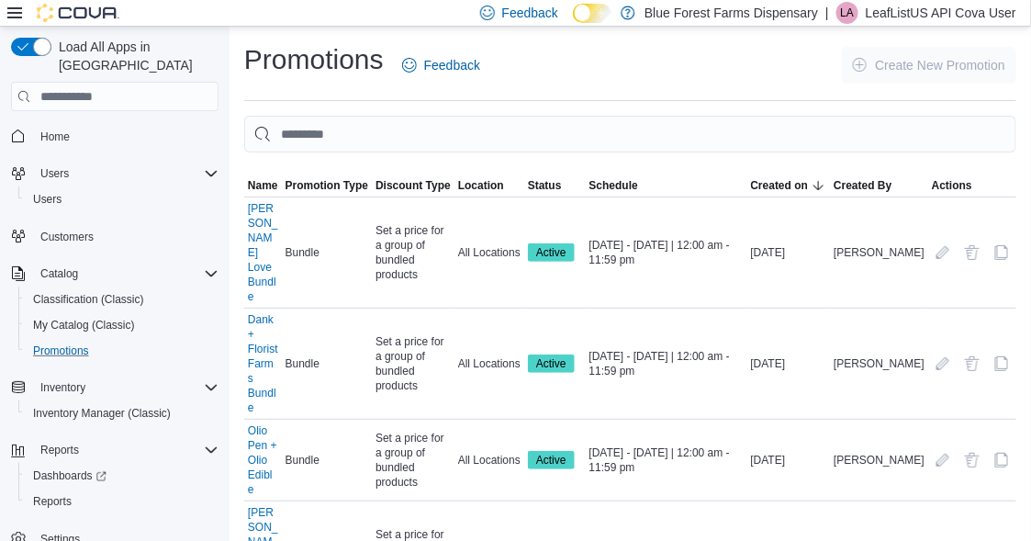
scroll to position [2, 0]
click at [57, 492] on span "Reports" at bounding box center [52, 499] width 39 height 15
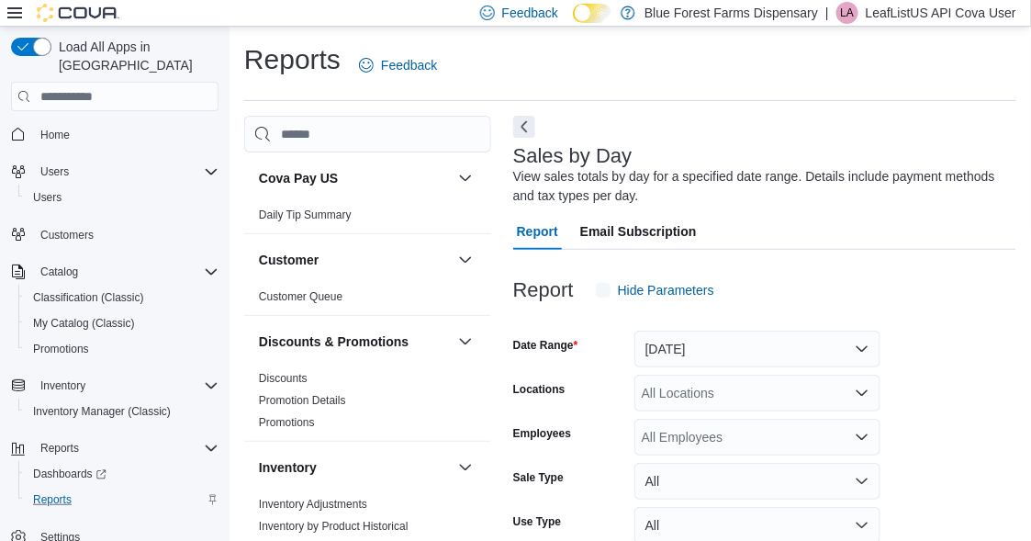
scroll to position [61, 0]
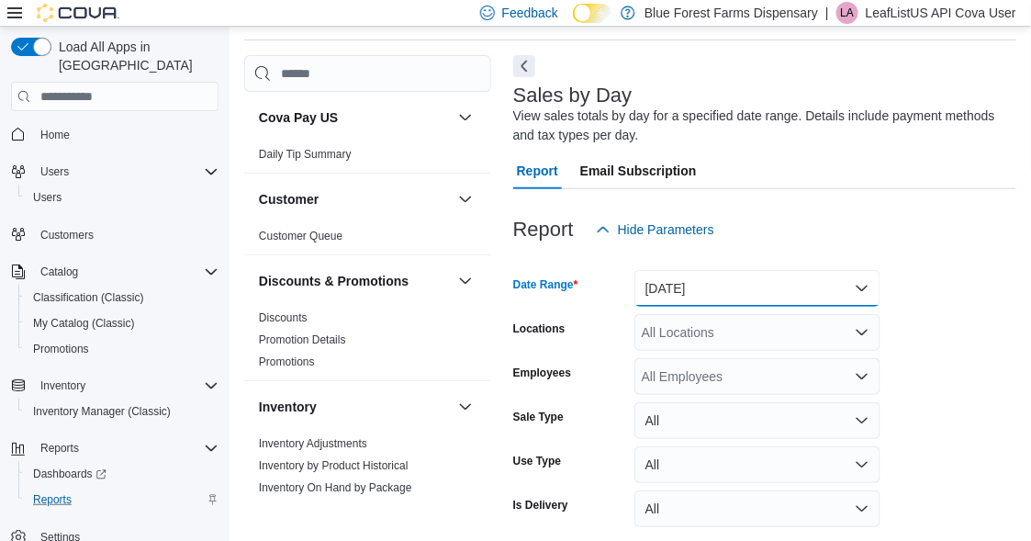
click at [673, 281] on button "[DATE]" at bounding box center [757, 288] width 246 height 37
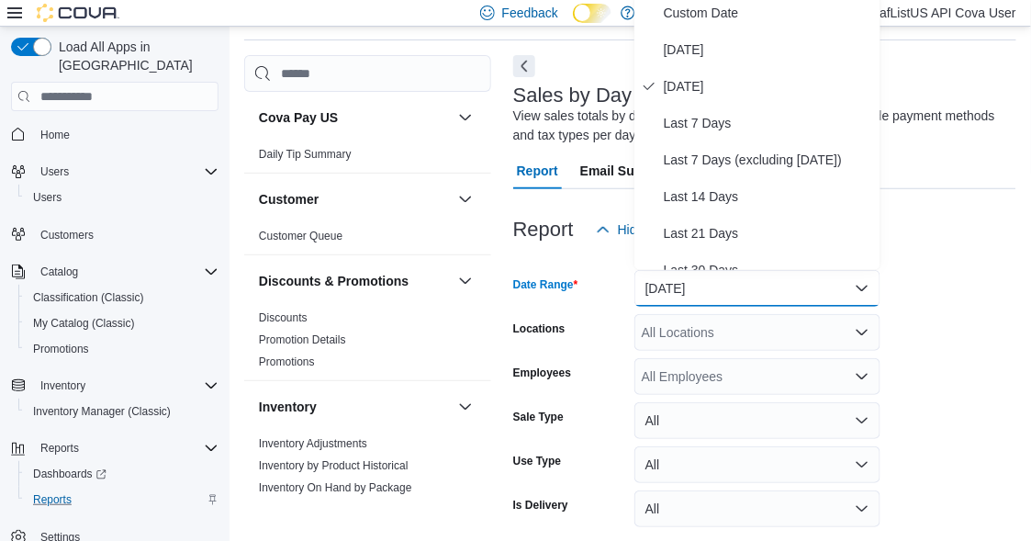
scroll to position [55, 0]
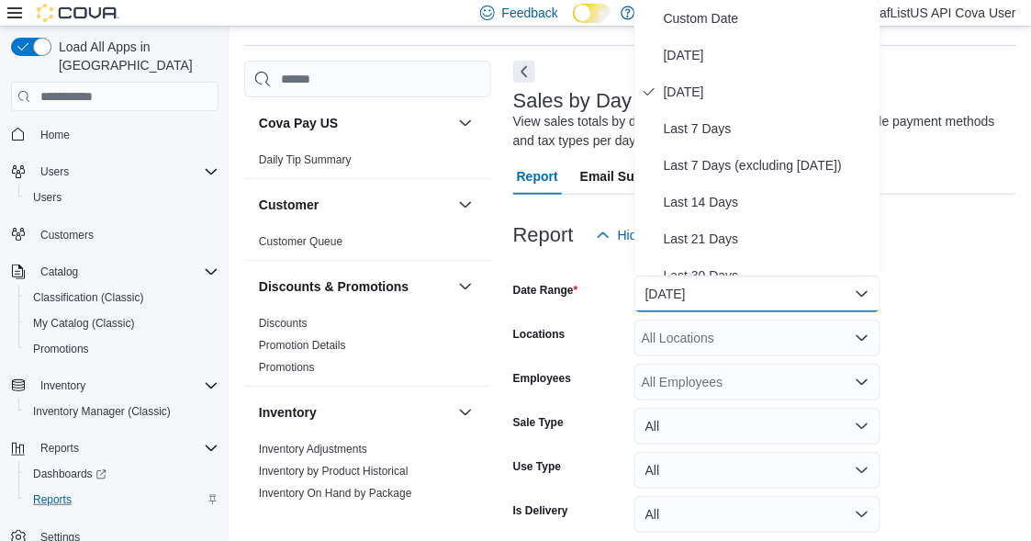
click at [932, 367] on form "Date Range [DATE] Locations All Locations Employees All Employees Sale Type All…" at bounding box center [764, 418] width 503 height 330
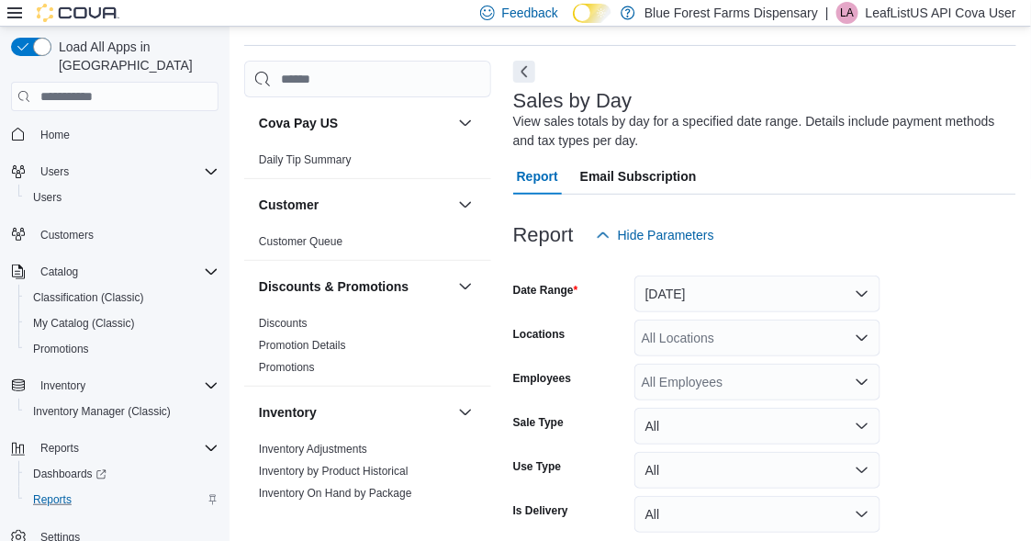
scroll to position [135, 0]
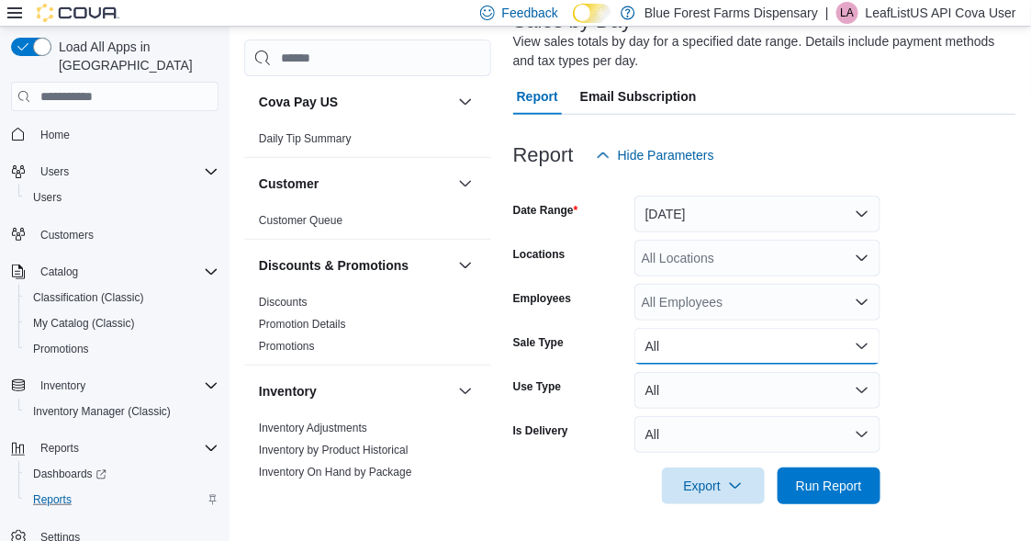
click at [864, 346] on button "All" at bounding box center [757, 346] width 246 height 37
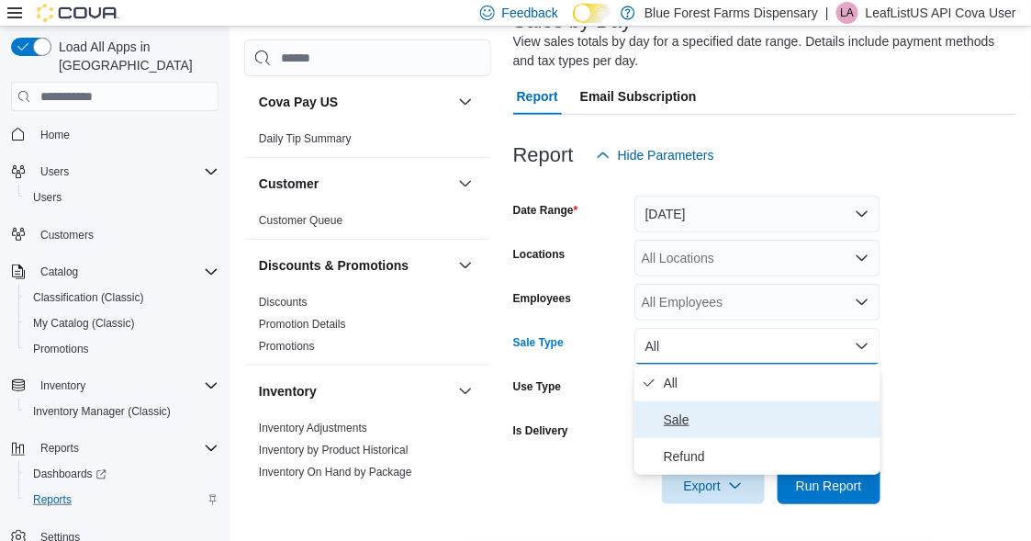
click at [669, 412] on span "Sale" at bounding box center [768, 419] width 209 height 22
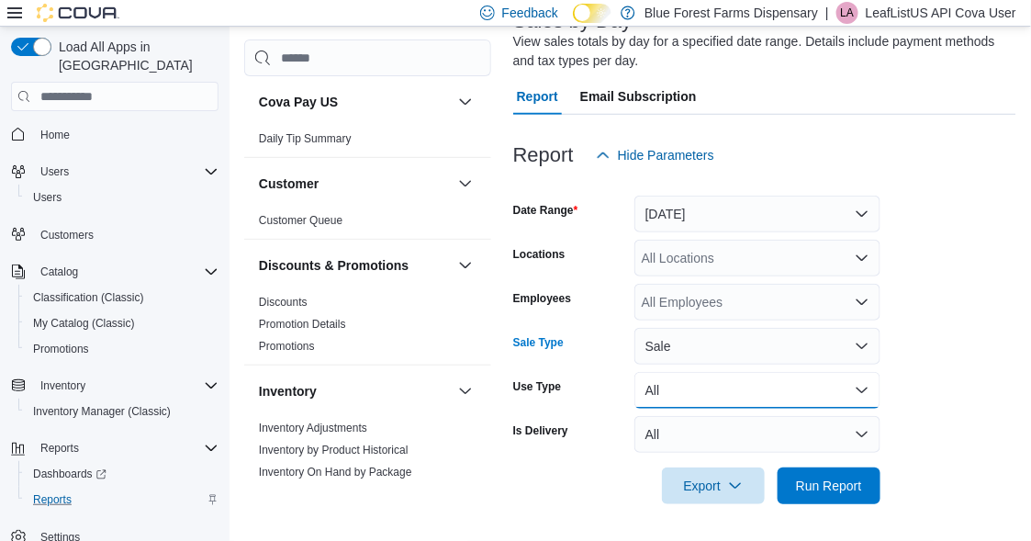
click at [859, 387] on button "All" at bounding box center [757, 390] width 246 height 37
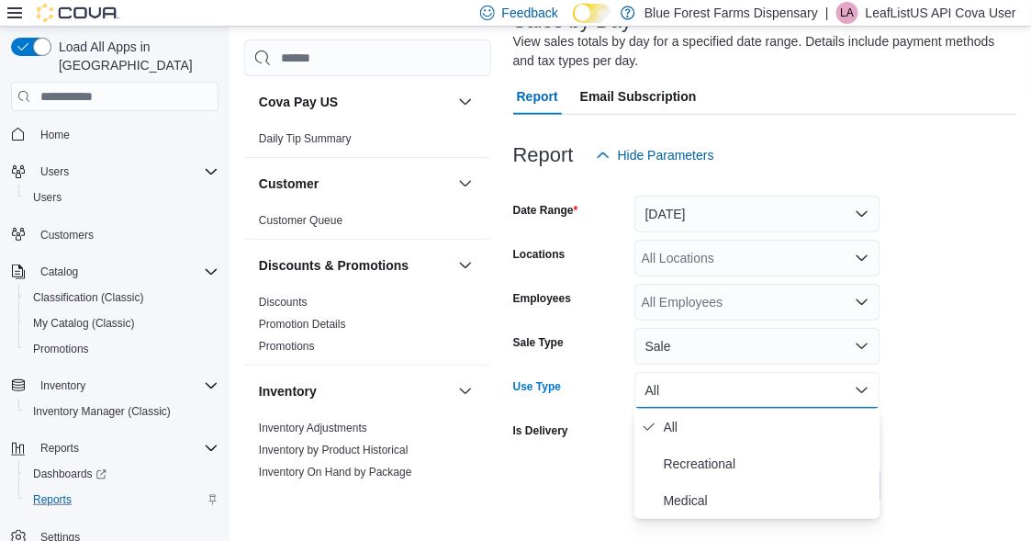
click at [919, 398] on form "Date Range [DATE] Locations All Locations Employees All Employees Sale Type Sal…" at bounding box center [764, 338] width 503 height 330
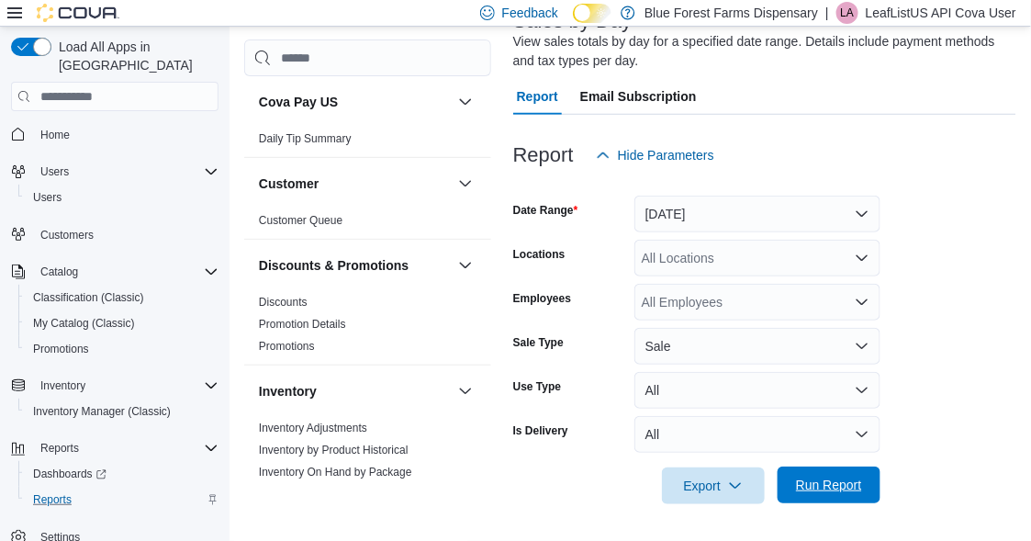
click at [805, 478] on span "Run Report" at bounding box center [829, 484] width 66 height 18
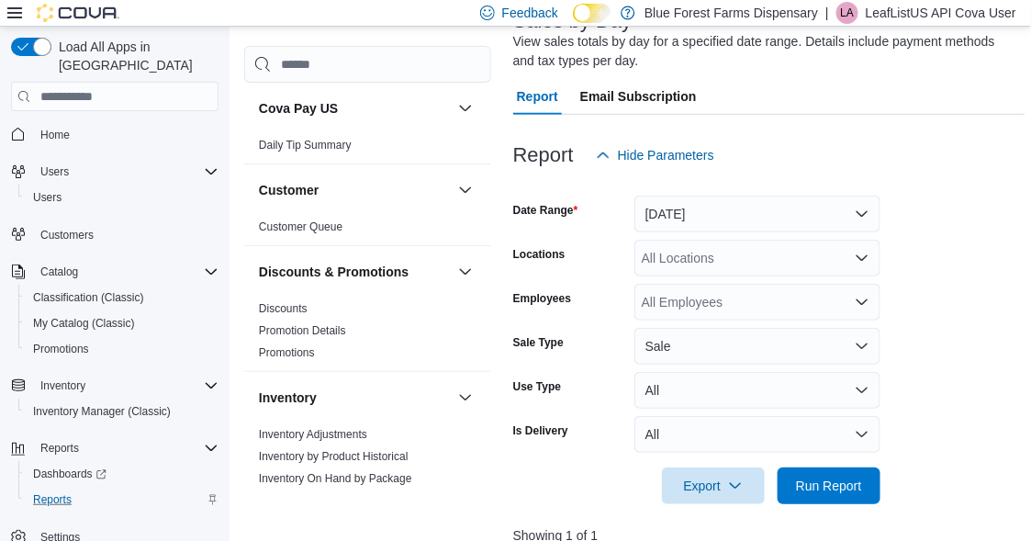
scroll to position [318, 0]
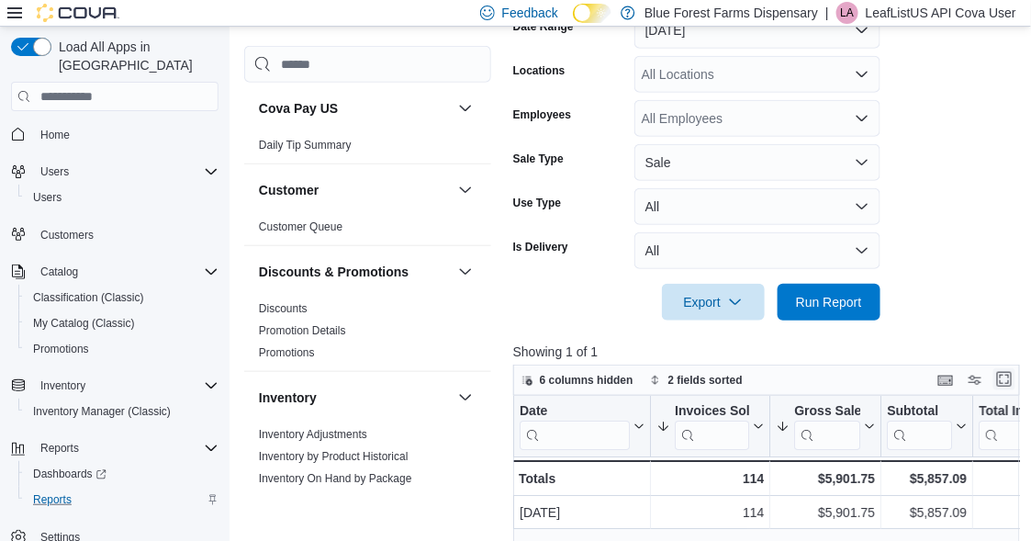
click at [1010, 382] on button "Enter fullscreen" at bounding box center [1004, 379] width 22 height 22
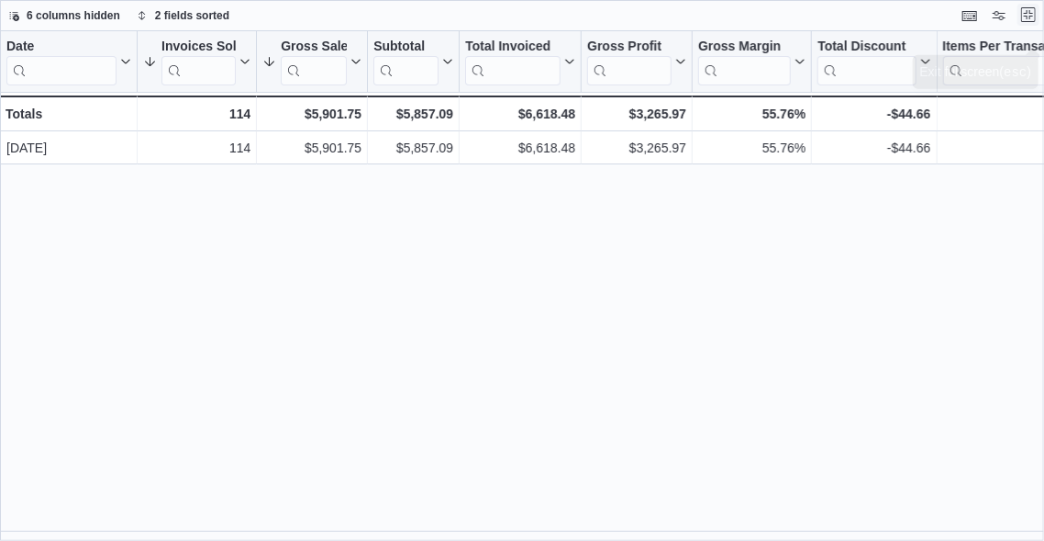
click at [1030, 9] on button "Exit fullscreen" at bounding box center [1029, 15] width 22 height 22
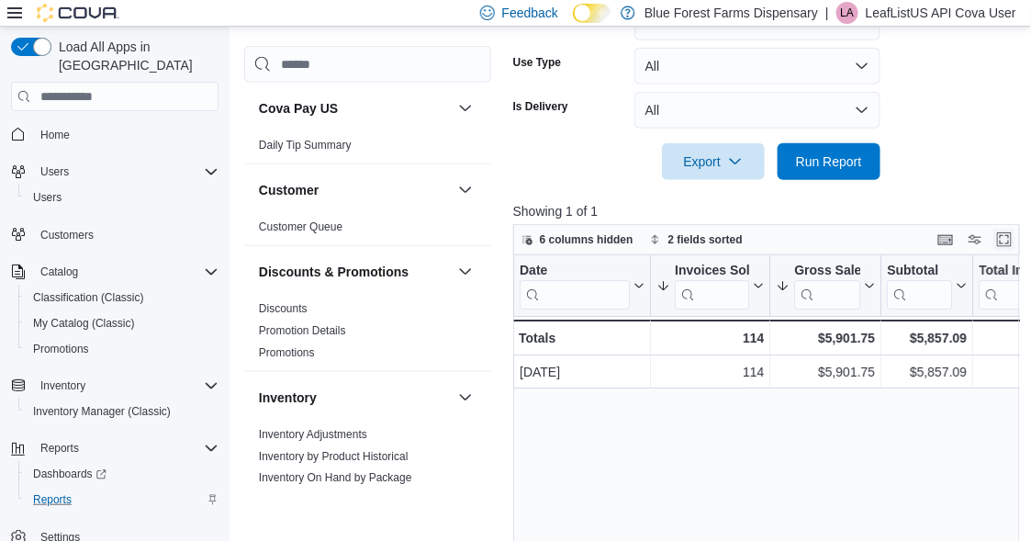
scroll to position [274, 0]
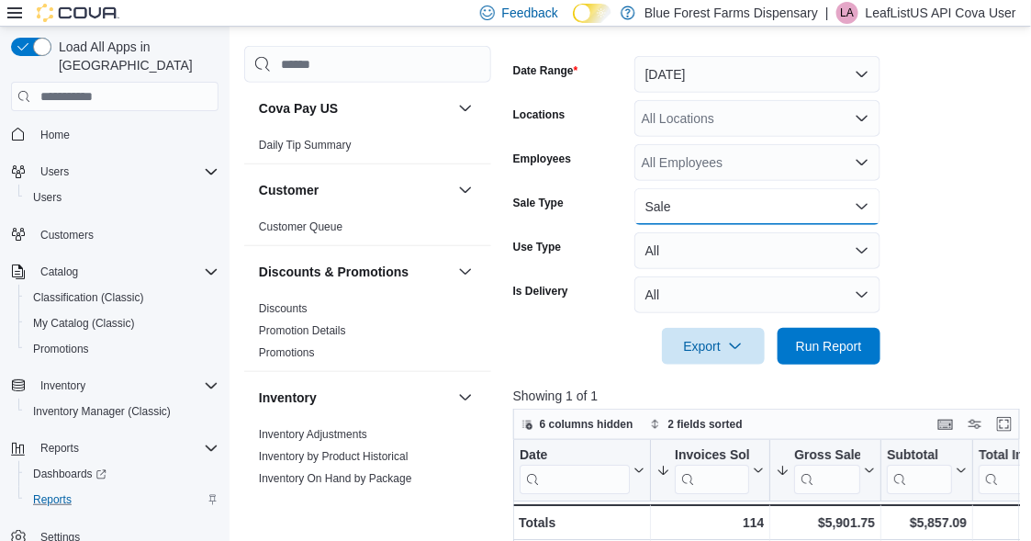
click at [684, 211] on button "Sale" at bounding box center [757, 206] width 246 height 37
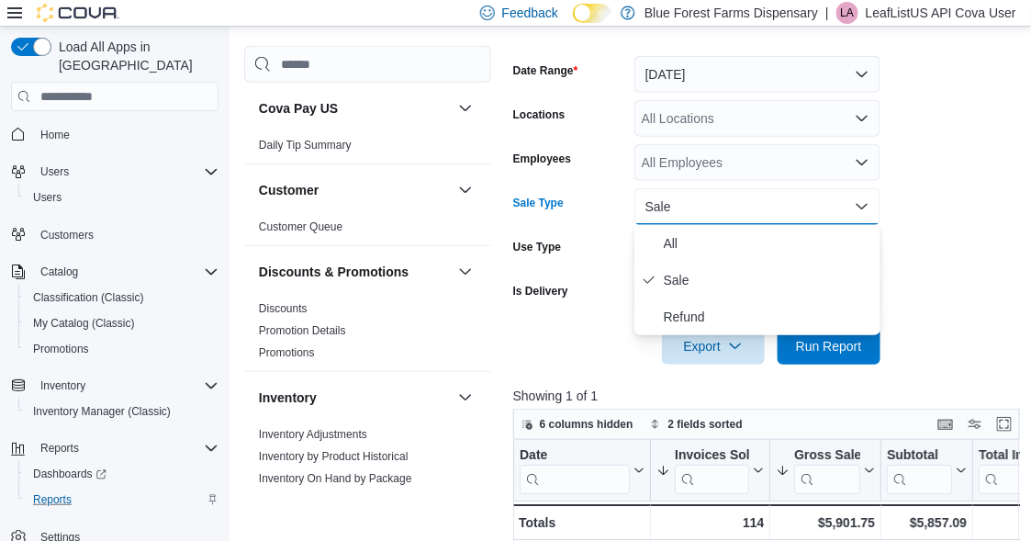
scroll to position [184, 0]
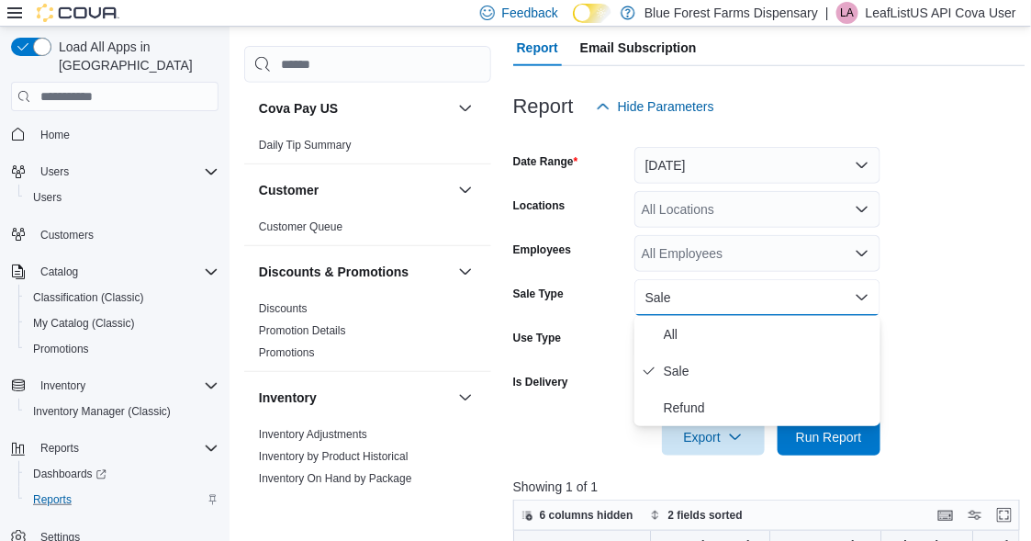
click at [929, 307] on form "Date Range [DATE] Locations All Locations Employees All Employees Sale Type Sal…" at bounding box center [769, 290] width 512 height 330
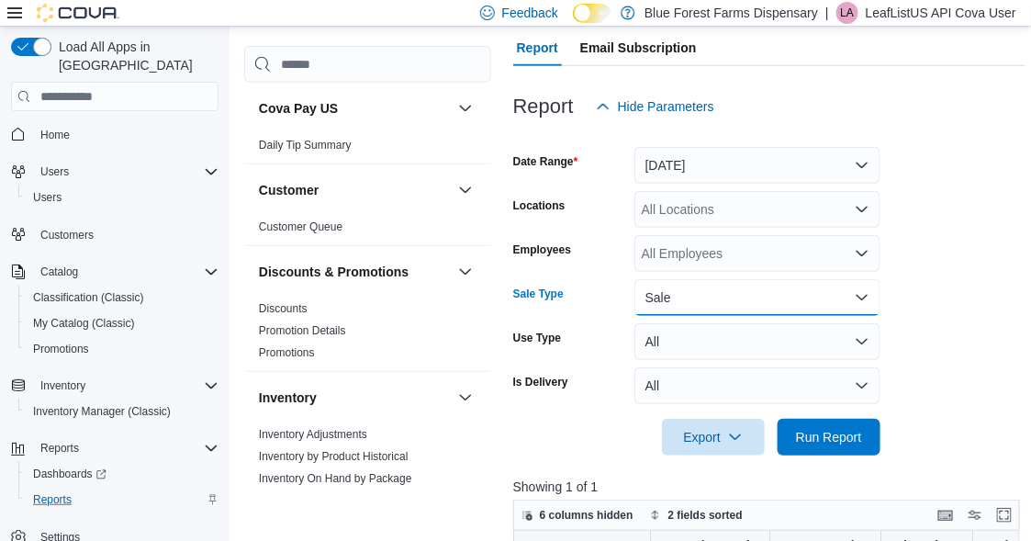
click at [688, 296] on button "Sale" at bounding box center [757, 297] width 246 height 37
click at [300, 329] on link "Promotion Details" at bounding box center [302, 330] width 87 height 13
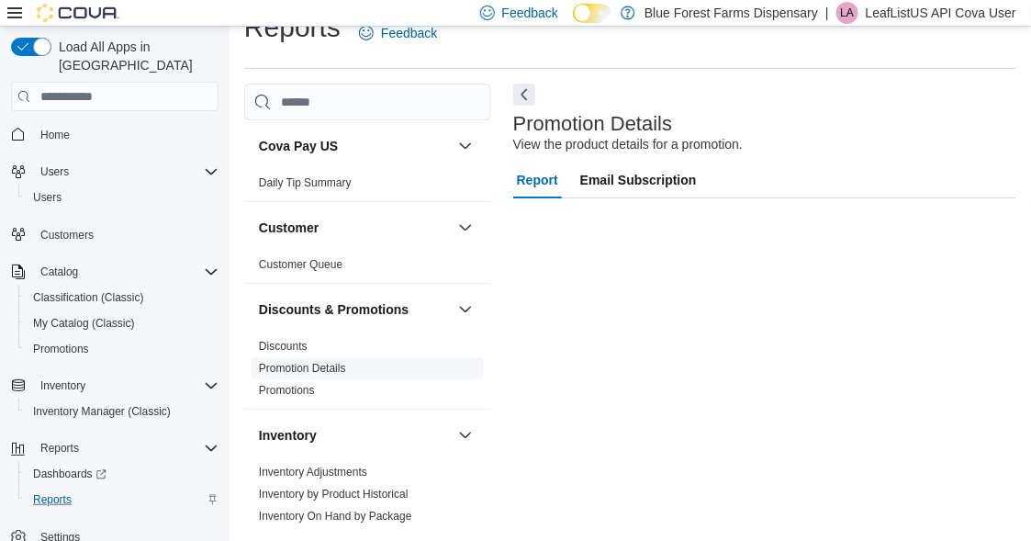
scroll to position [31, 0]
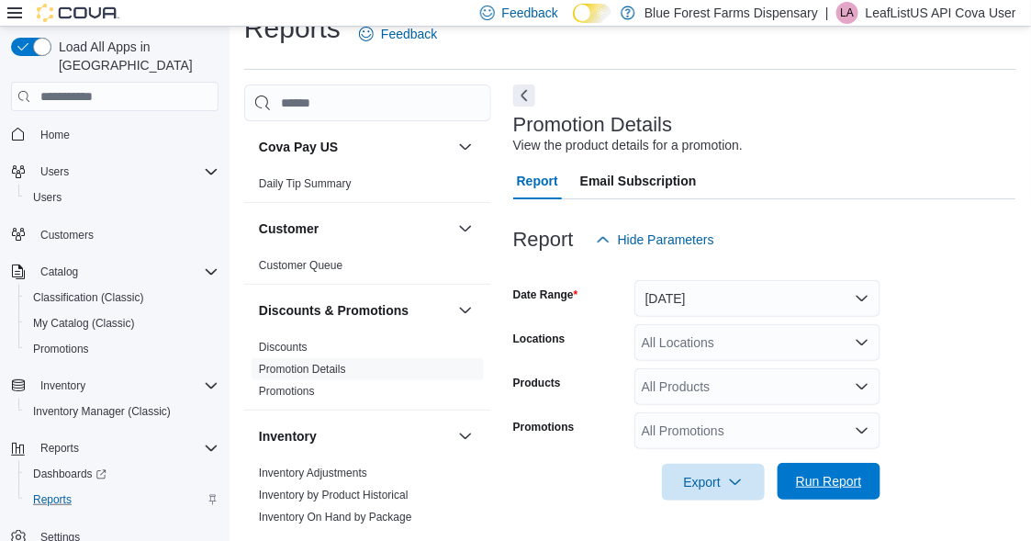
click at [822, 482] on span "Run Report" at bounding box center [829, 481] width 66 height 18
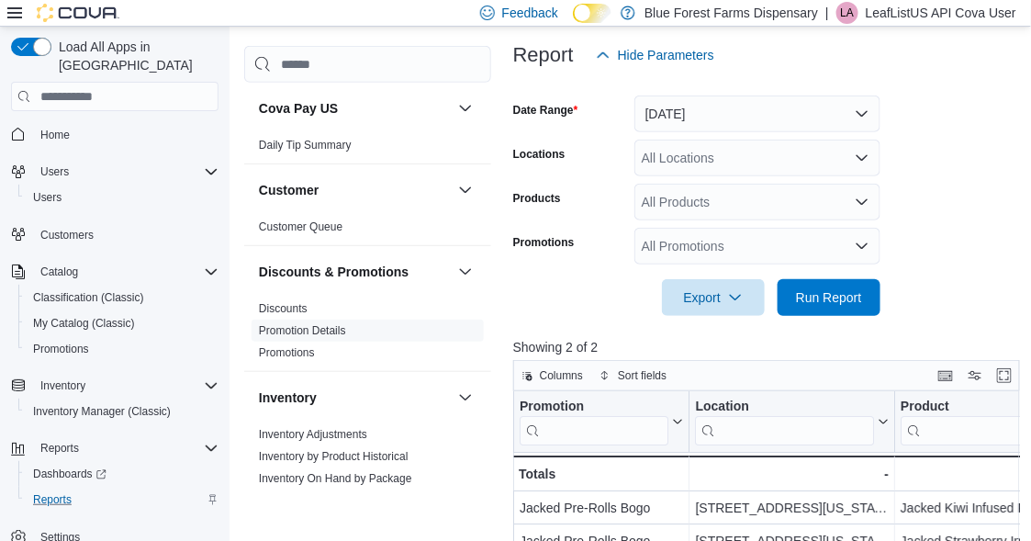
scroll to position [307, 0]
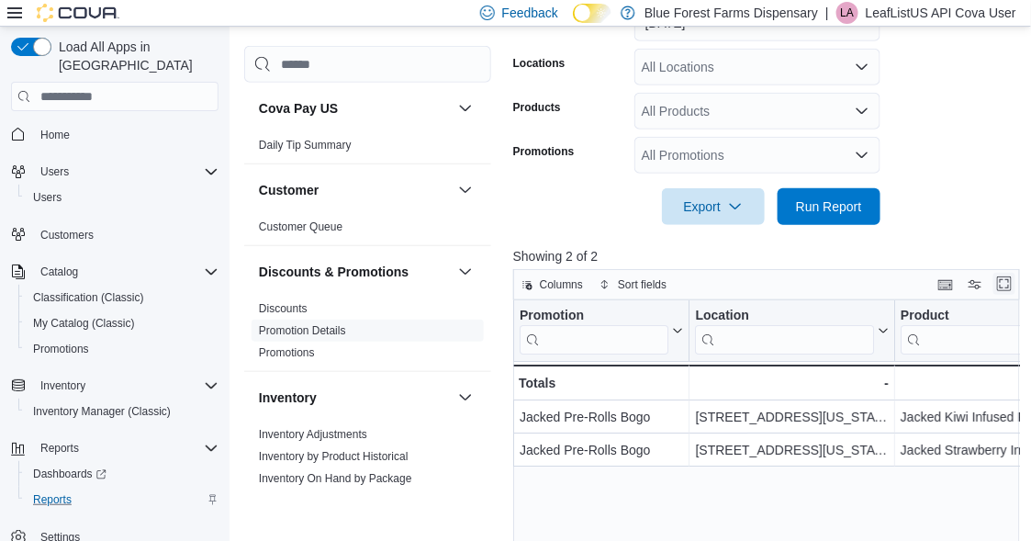
click at [1010, 282] on button "Enter fullscreen" at bounding box center [1004, 284] width 22 height 22
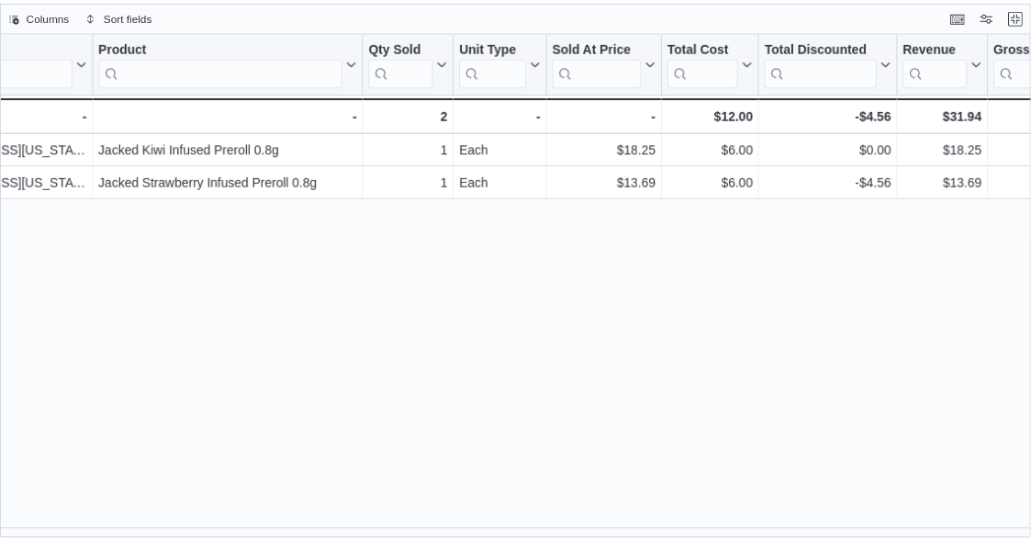
scroll to position [0, 0]
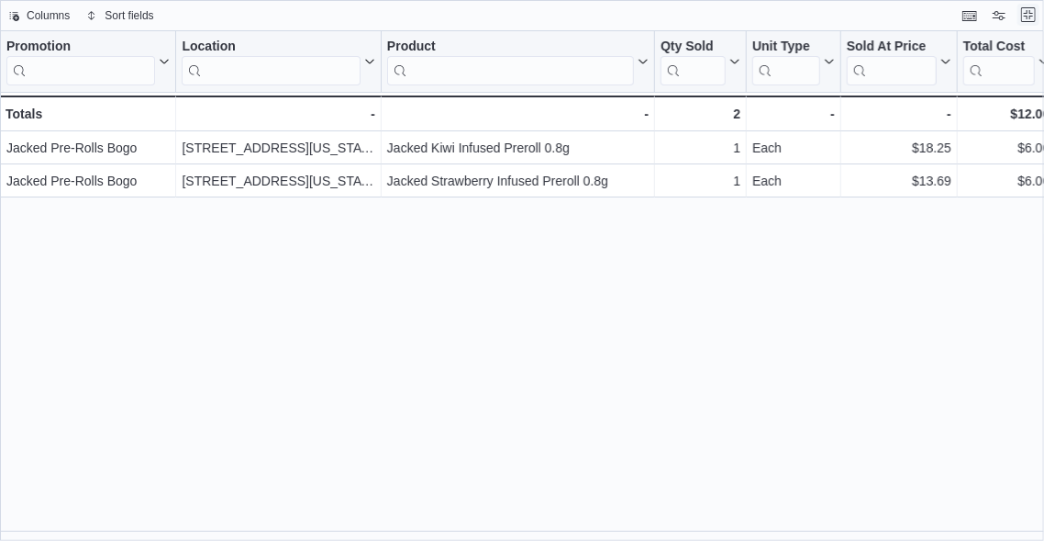
click at [1031, 9] on button "Exit fullscreen" at bounding box center [1029, 15] width 22 height 22
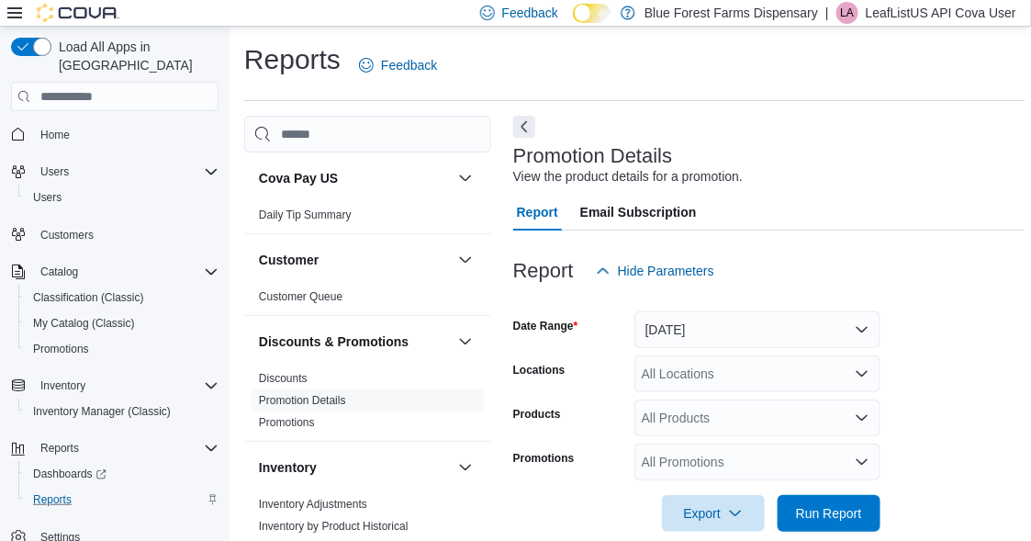
scroll to position [92, 0]
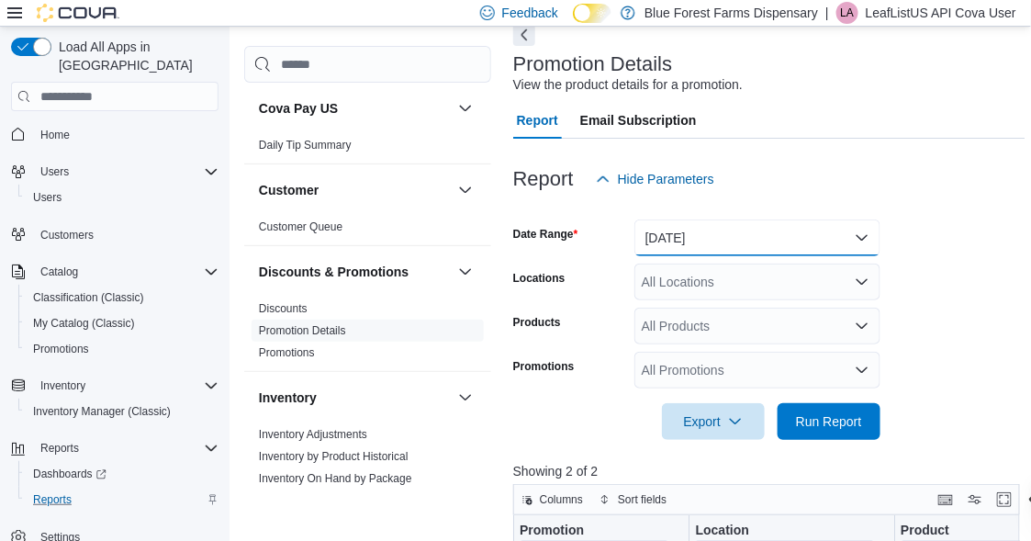
click at [677, 234] on button "[DATE]" at bounding box center [757, 237] width 246 height 37
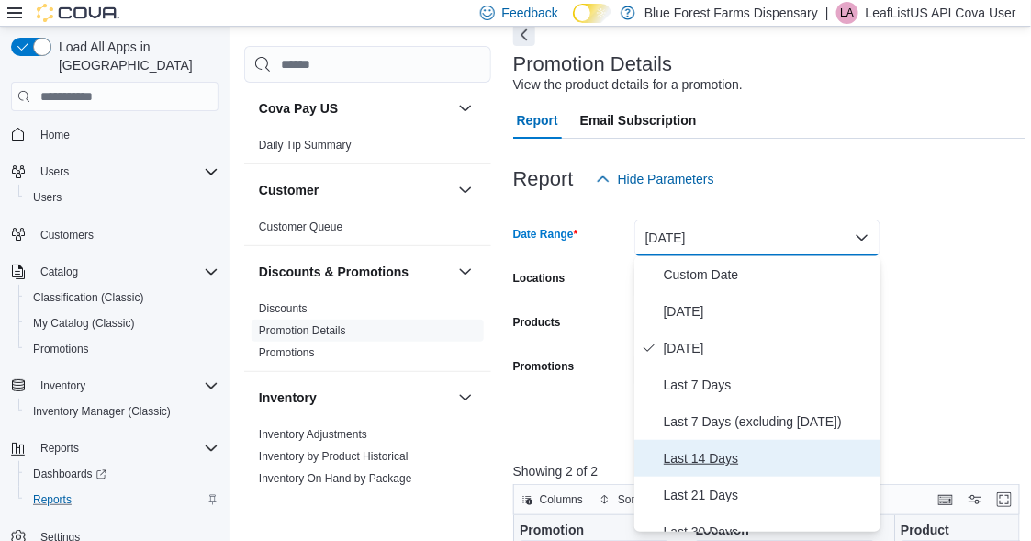
click at [706, 460] on span "Last 14 Days" at bounding box center [768, 458] width 209 height 22
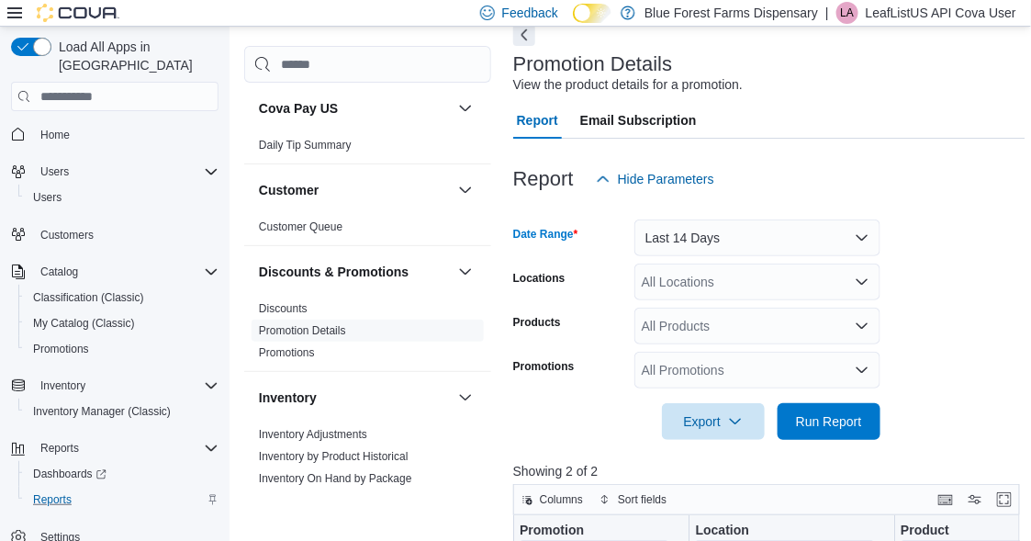
click at [706, 323] on div "All Products" at bounding box center [757, 325] width 246 height 37
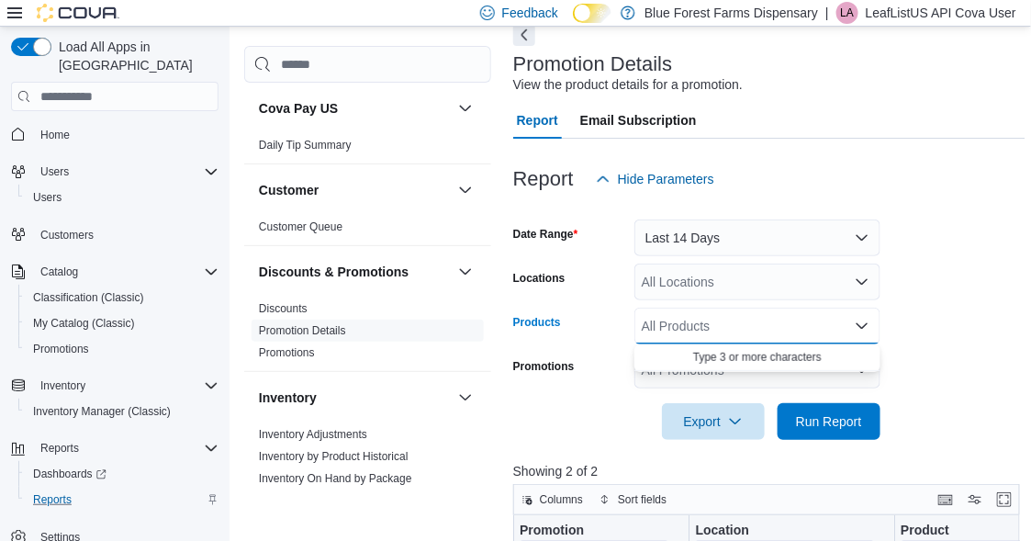
click at [706, 323] on div "All Products" at bounding box center [757, 325] width 246 height 37
click at [932, 320] on form "Date Range Last 14 Days Locations All Locations Products All Products Combo box…" at bounding box center [769, 318] width 512 height 242
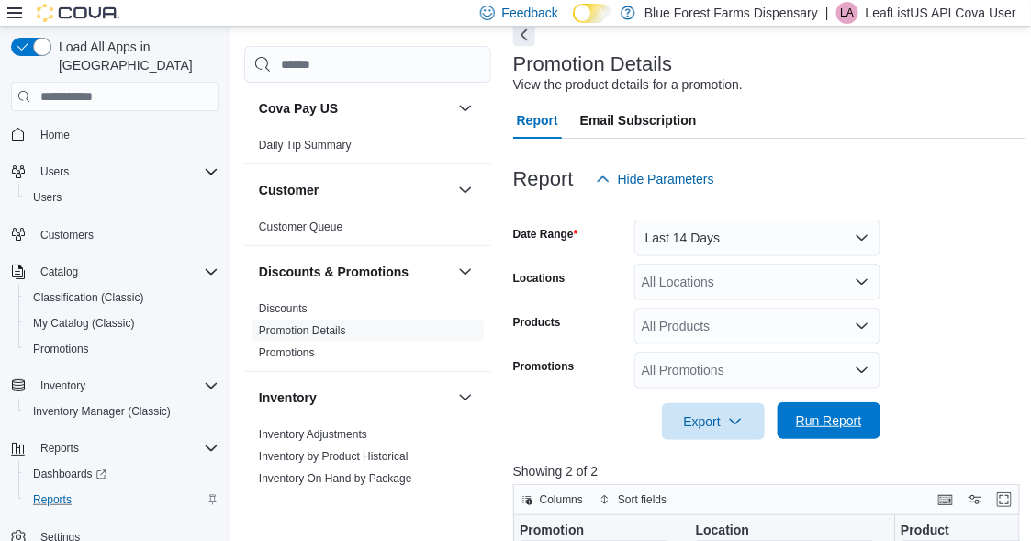
click at [830, 419] on span "Run Report" at bounding box center [829, 420] width 66 height 18
click at [1005, 495] on button "Enter fullscreen" at bounding box center [1004, 499] width 22 height 22
